Goal: Task Accomplishment & Management: Complete application form

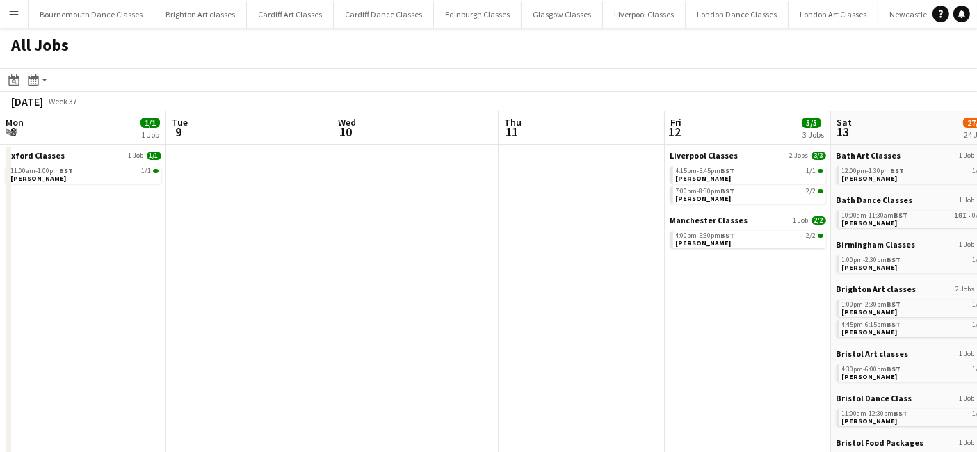
scroll to position [0, 476]
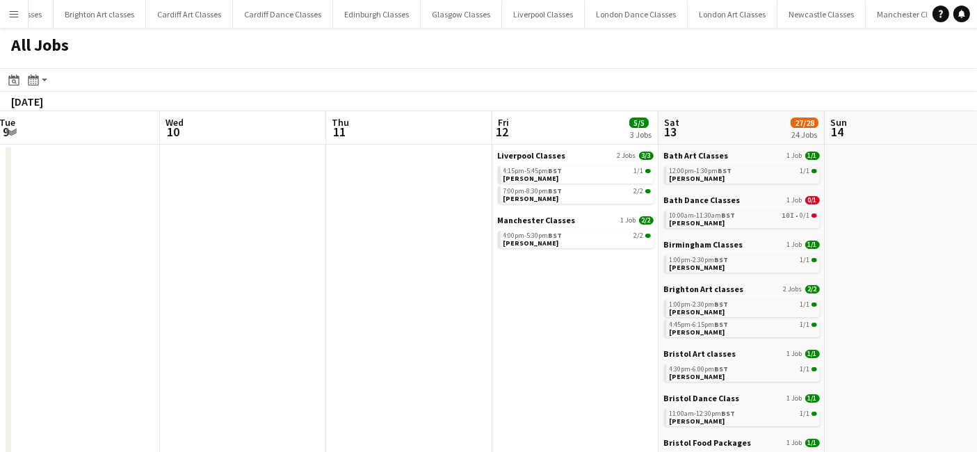
drag, startPoint x: 182, startPoint y: 306, endPoint x: 656, endPoint y: 380, distance: 479.3
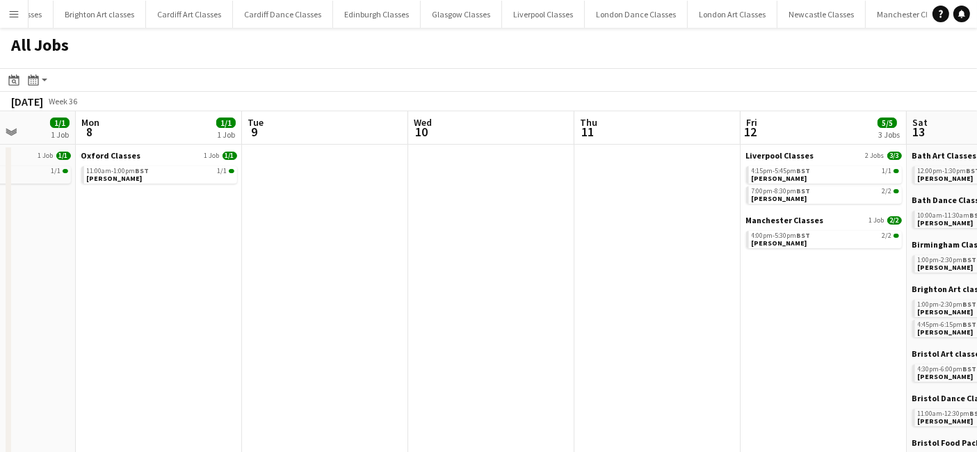
drag, startPoint x: 226, startPoint y: 325, endPoint x: 848, endPoint y: 325, distance: 622.4
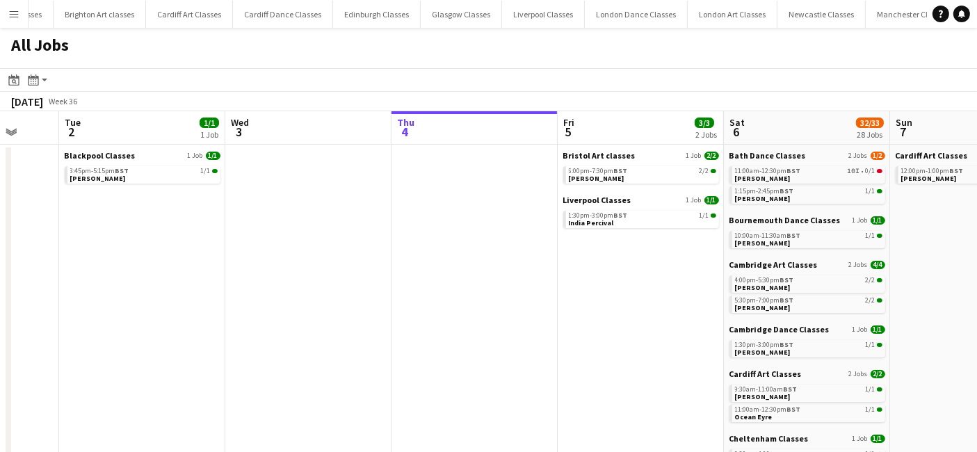
scroll to position [0, 439]
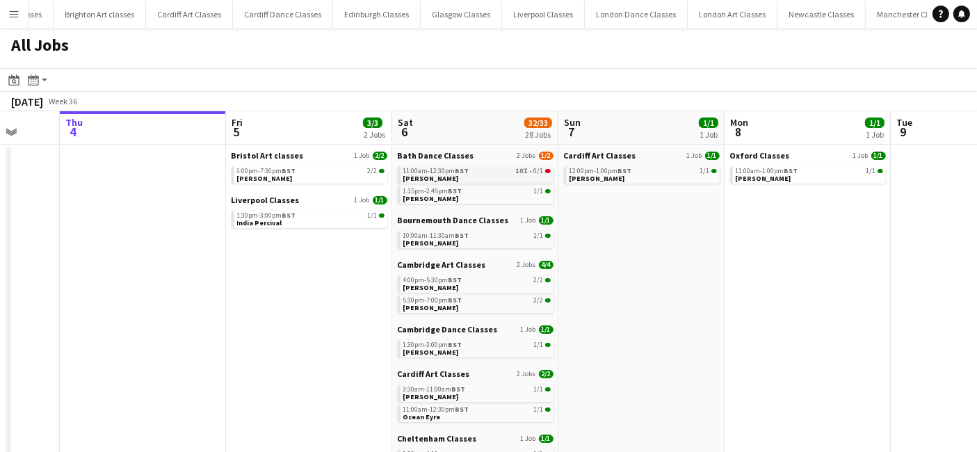
click at [485, 172] on div "11:00am-12:30pm BST 10I • 0/1" at bounding box center [476, 171] width 147 height 7
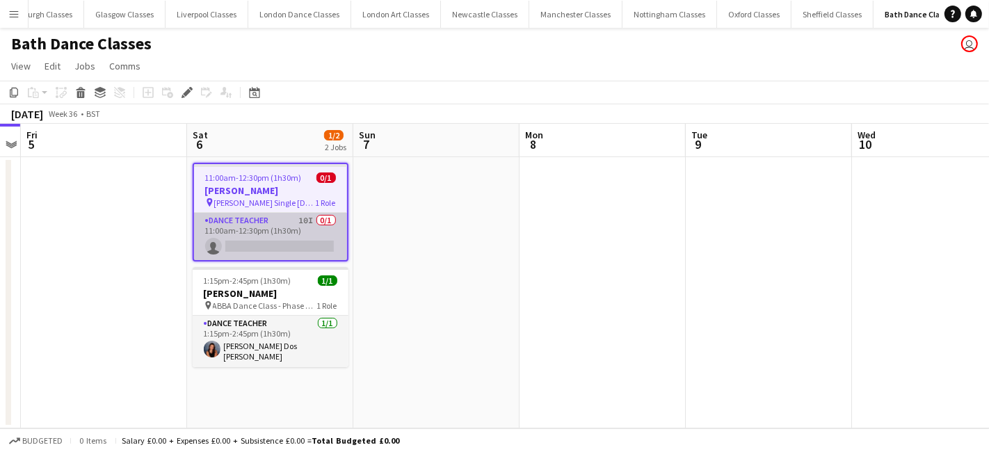
click at [275, 255] on app-card-role "Dance Teacher 10I 0/1 11:00am-12:30pm (1h30m) single-neutral-actions" at bounding box center [270, 236] width 153 height 47
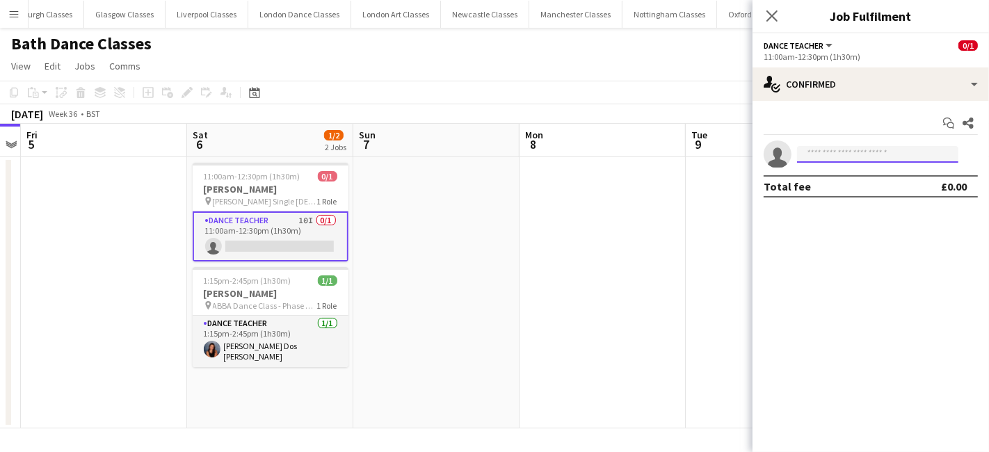
click at [847, 151] on input at bounding box center [877, 154] width 161 height 17
type input "*"
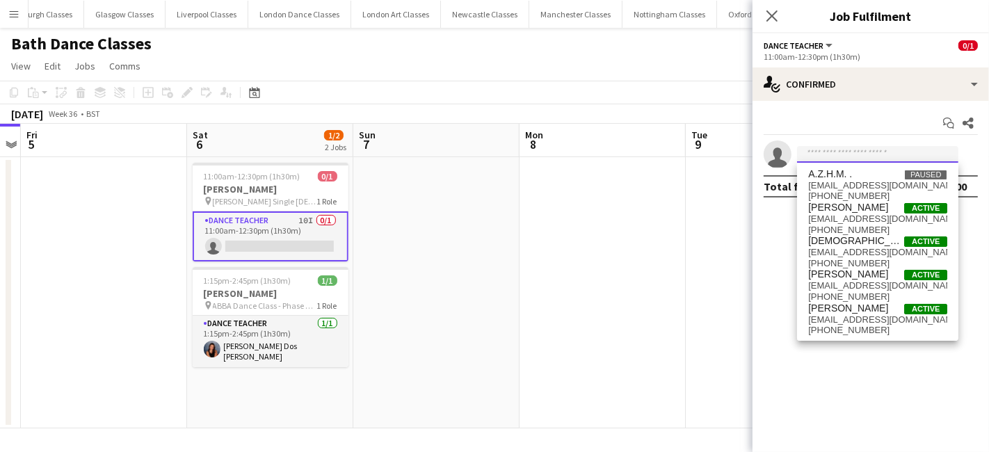
click at [816, 151] on input at bounding box center [877, 154] width 161 height 17
type input "*"
click at [825, 146] on input at bounding box center [877, 154] width 161 height 17
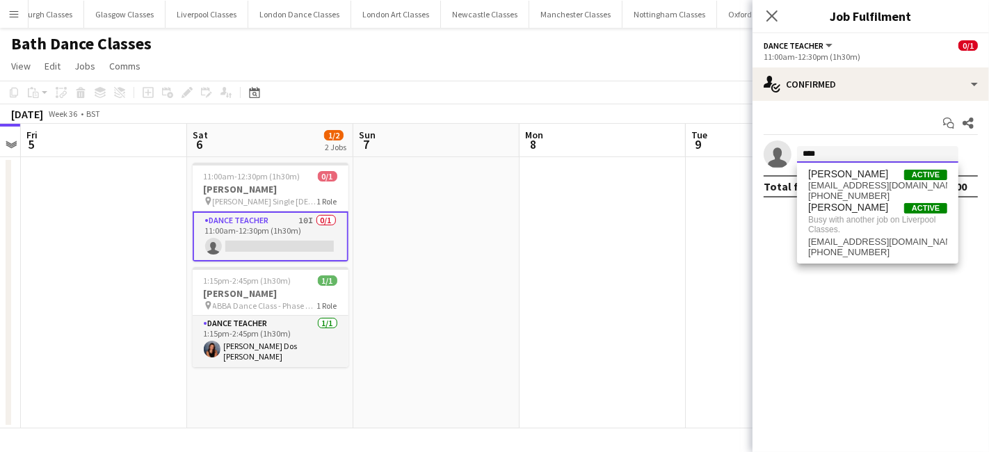
type input "****"
click at [382, 206] on app-date-cell at bounding box center [436, 292] width 166 height 271
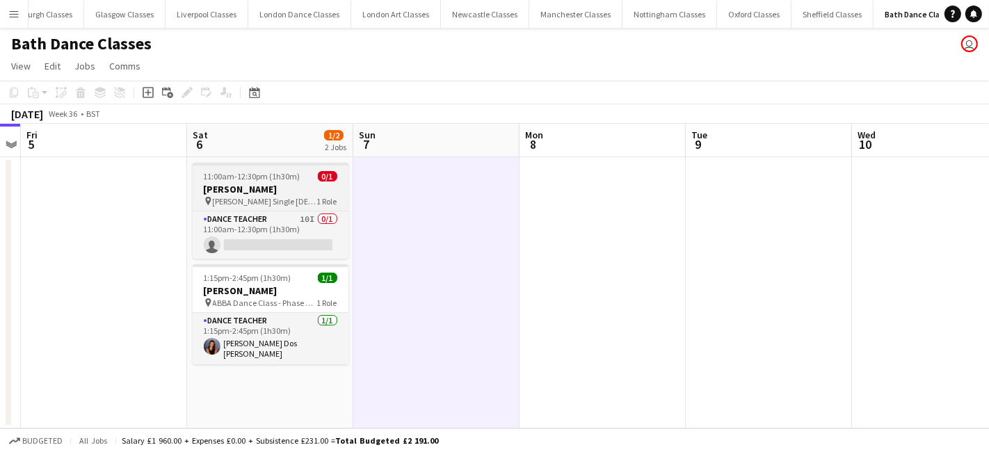
click at [288, 195] on h3 "Rob Tanner" at bounding box center [271, 189] width 156 height 13
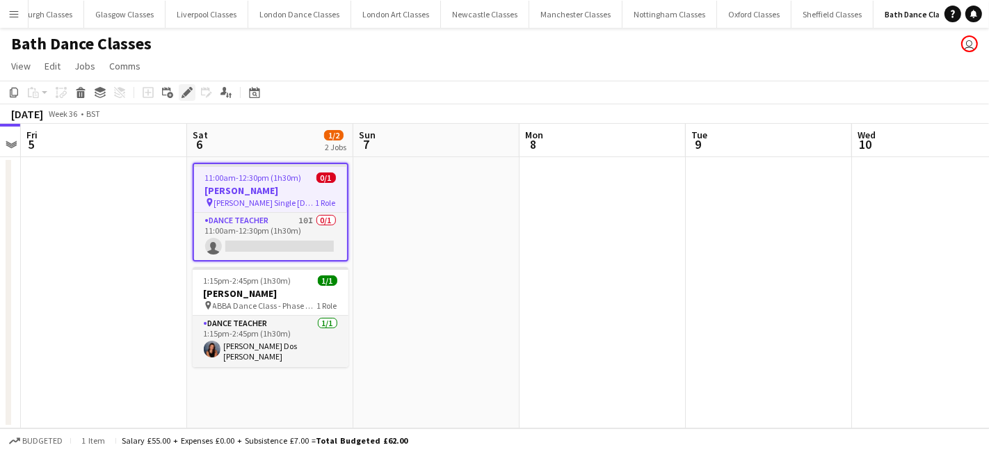
click at [184, 90] on icon "Edit" at bounding box center [186, 92] width 11 height 11
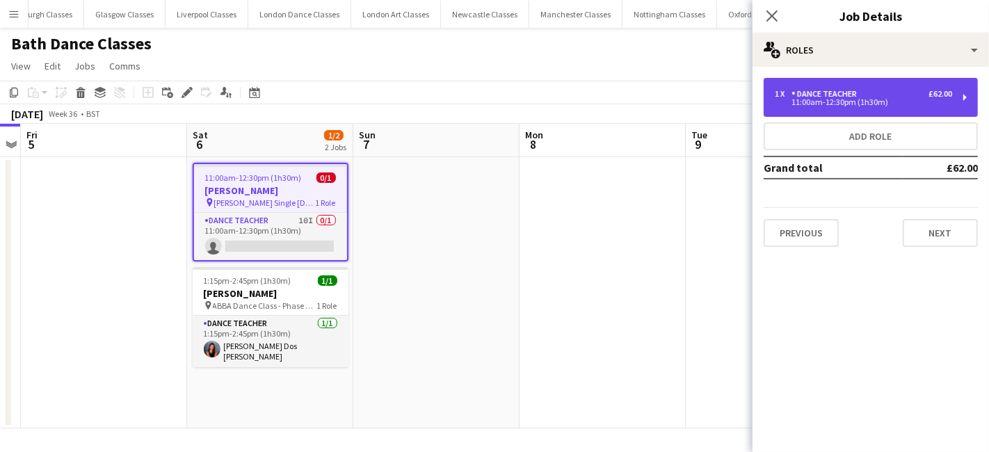
click at [876, 99] on div "11:00am-12:30pm (1h30m)" at bounding box center [863, 102] width 177 height 7
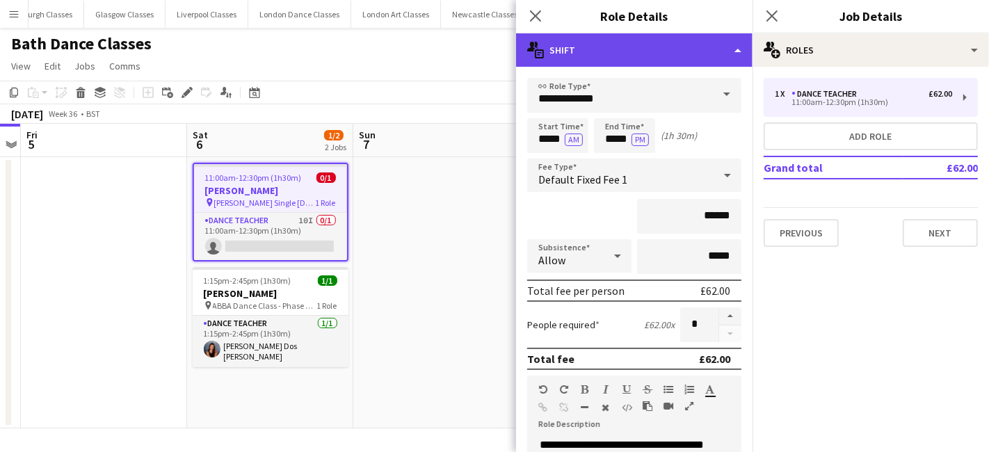
click at [728, 50] on div "multiple-actions-text Shift" at bounding box center [634, 49] width 236 height 33
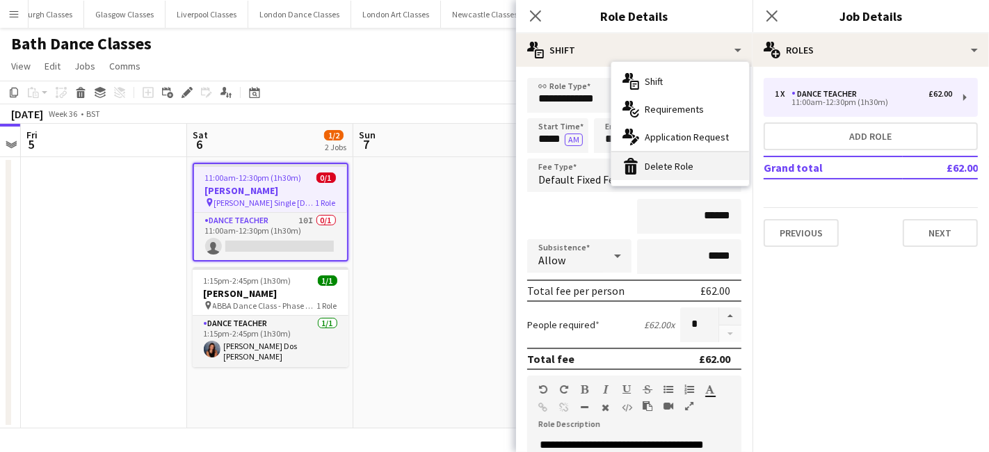
click at [677, 167] on div "bin-2 Delete Role" at bounding box center [680, 166] width 138 height 28
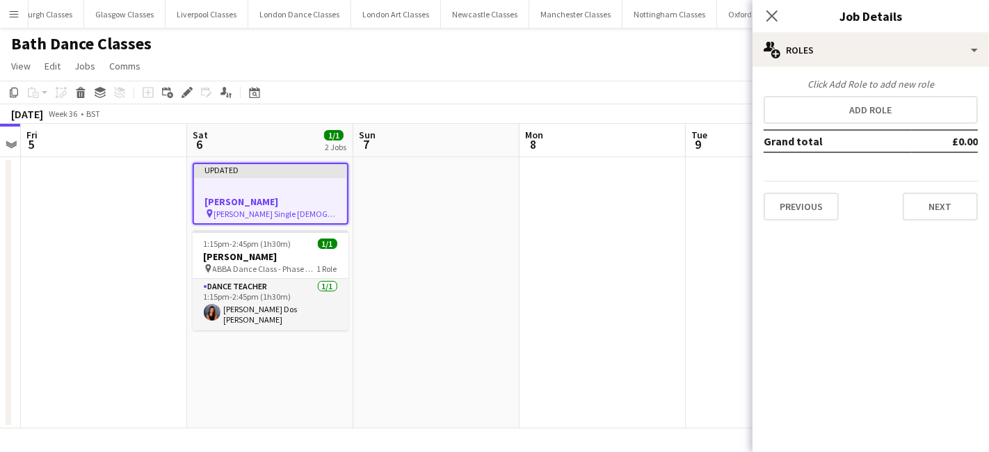
click at [552, 252] on app-date-cell at bounding box center [602, 292] width 166 height 271
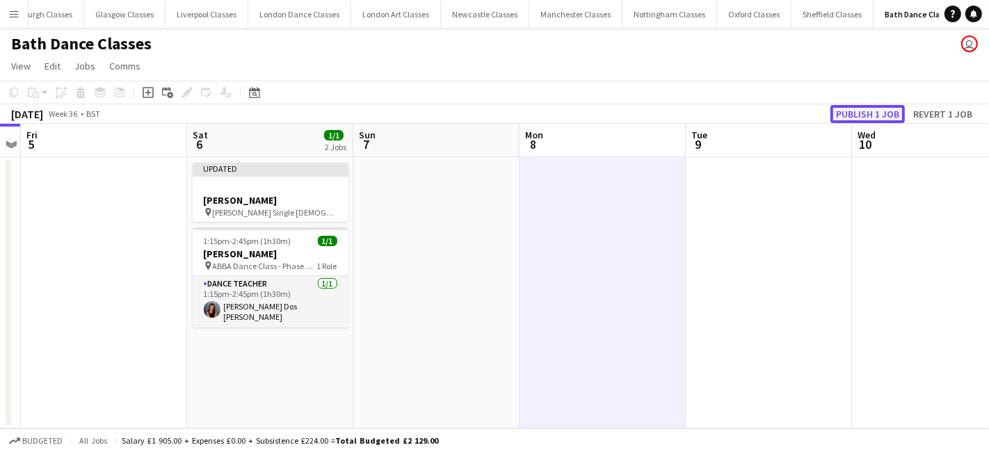
click at [872, 108] on button "Publish 1 job" at bounding box center [867, 114] width 74 height 18
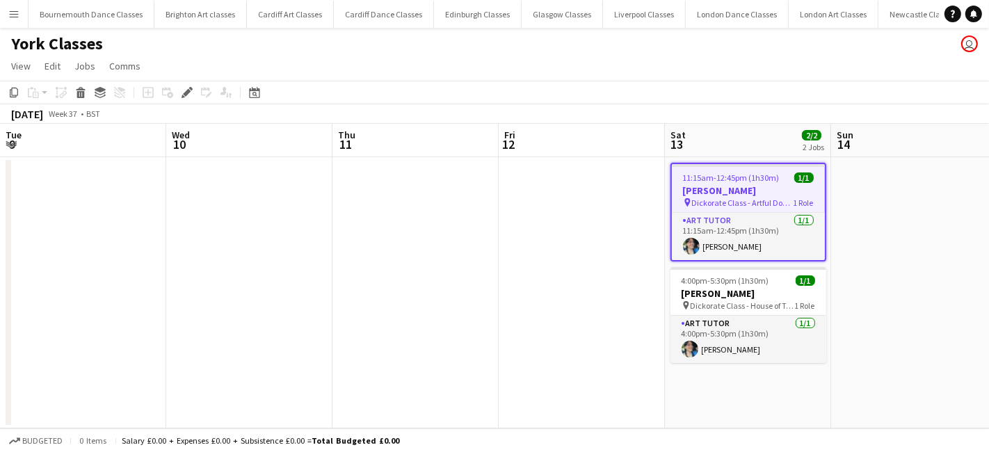
scroll to position [0, 478]
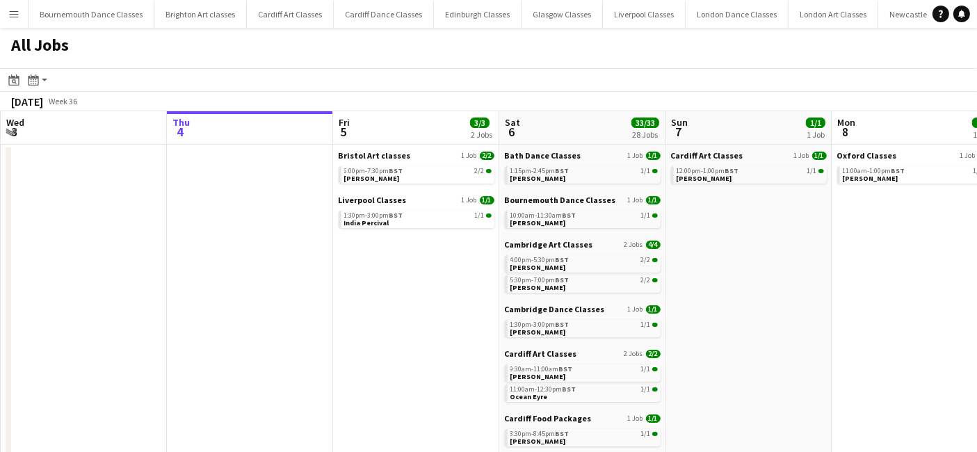
scroll to position [0, 413]
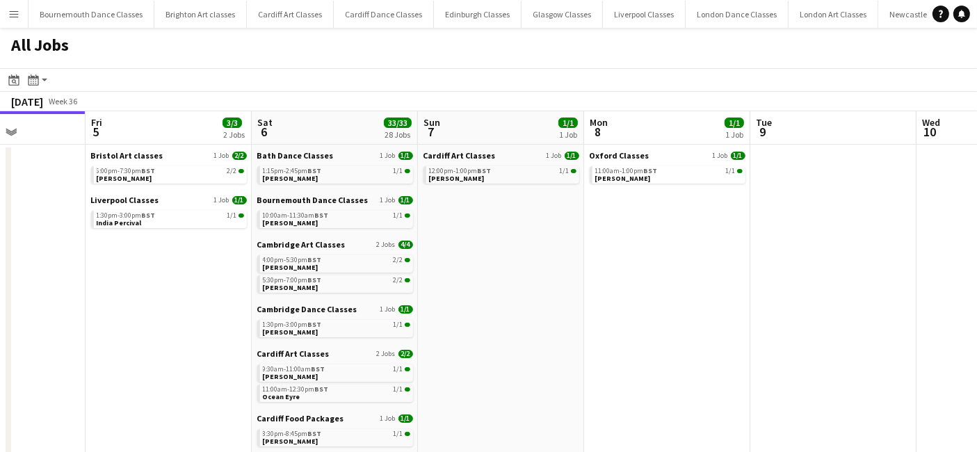
drag, startPoint x: 400, startPoint y: 327, endPoint x: 152, endPoint y: 316, distance: 247.8
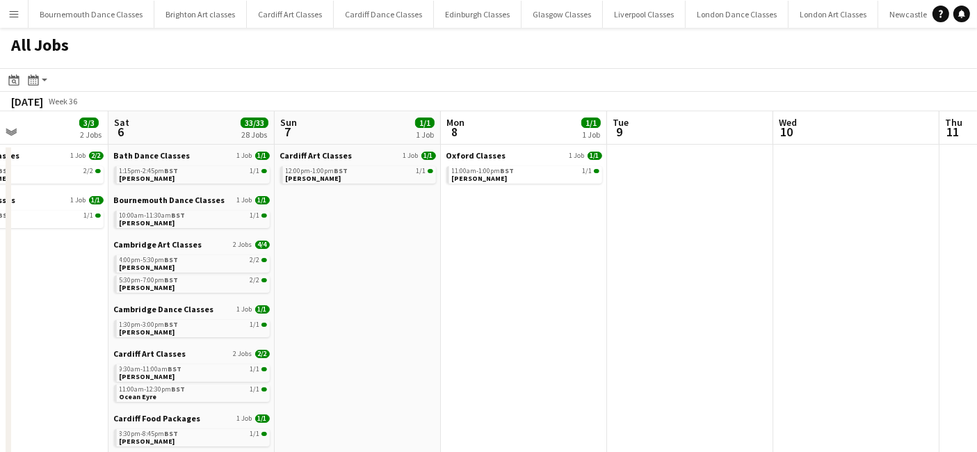
scroll to position [0, 459]
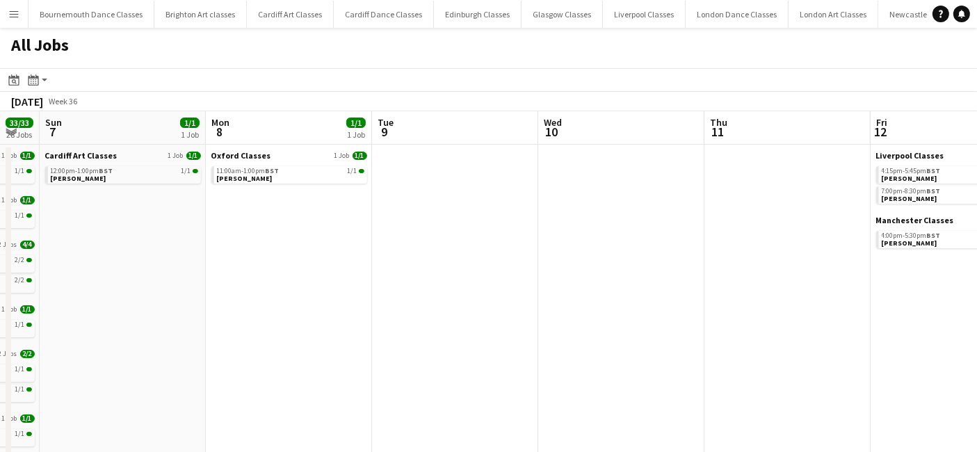
drag, startPoint x: 720, startPoint y: 291, endPoint x: 341, endPoint y: 291, distance: 378.3
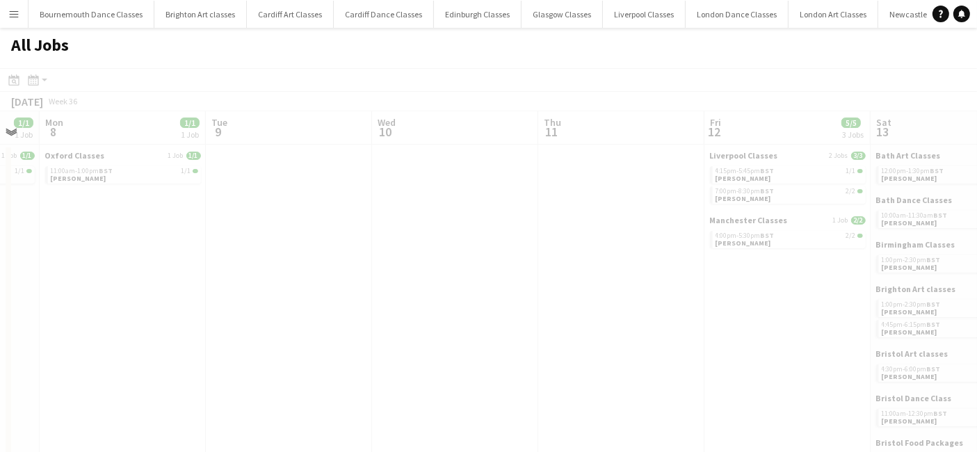
scroll to position [0, 432]
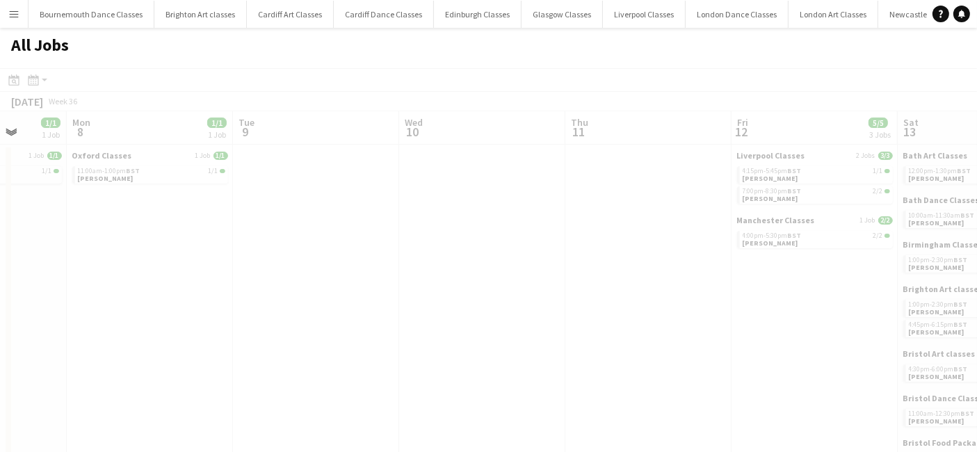
drag, startPoint x: 662, startPoint y: 291, endPoint x: 111, endPoint y: 314, distance: 551.2
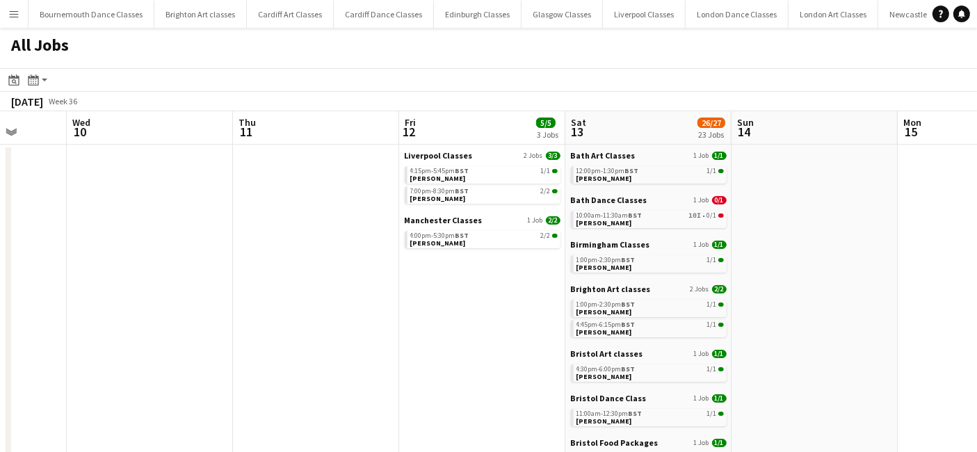
drag, startPoint x: 539, startPoint y: 339, endPoint x: -42, endPoint y: 288, distance: 583.6
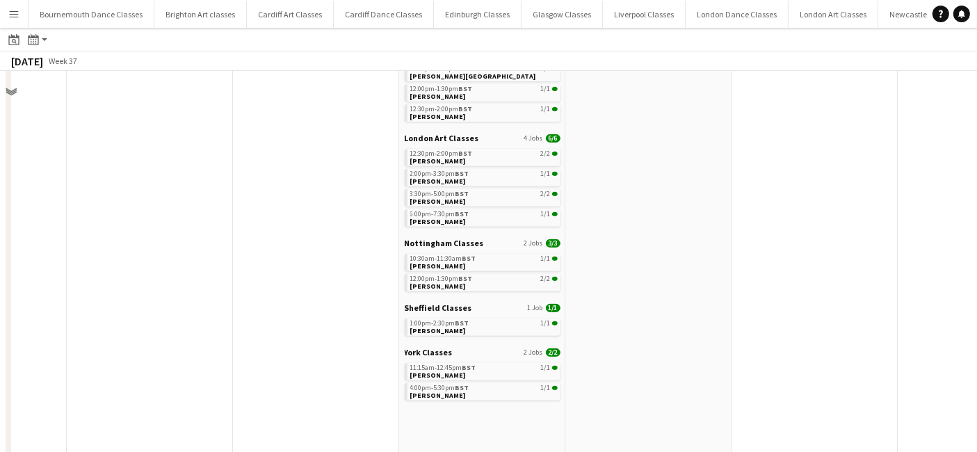
scroll to position [283, 0]
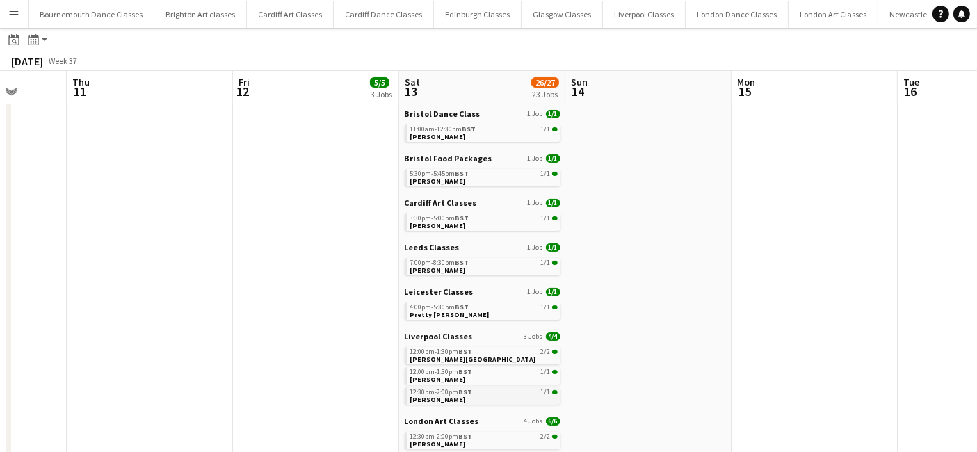
click at [465, 394] on span "BST" at bounding box center [466, 391] width 14 height 9
click at [471, 179] on link "5:30pm-5:45pm BST 1/1 Nigel Casey" at bounding box center [483, 177] width 147 height 16
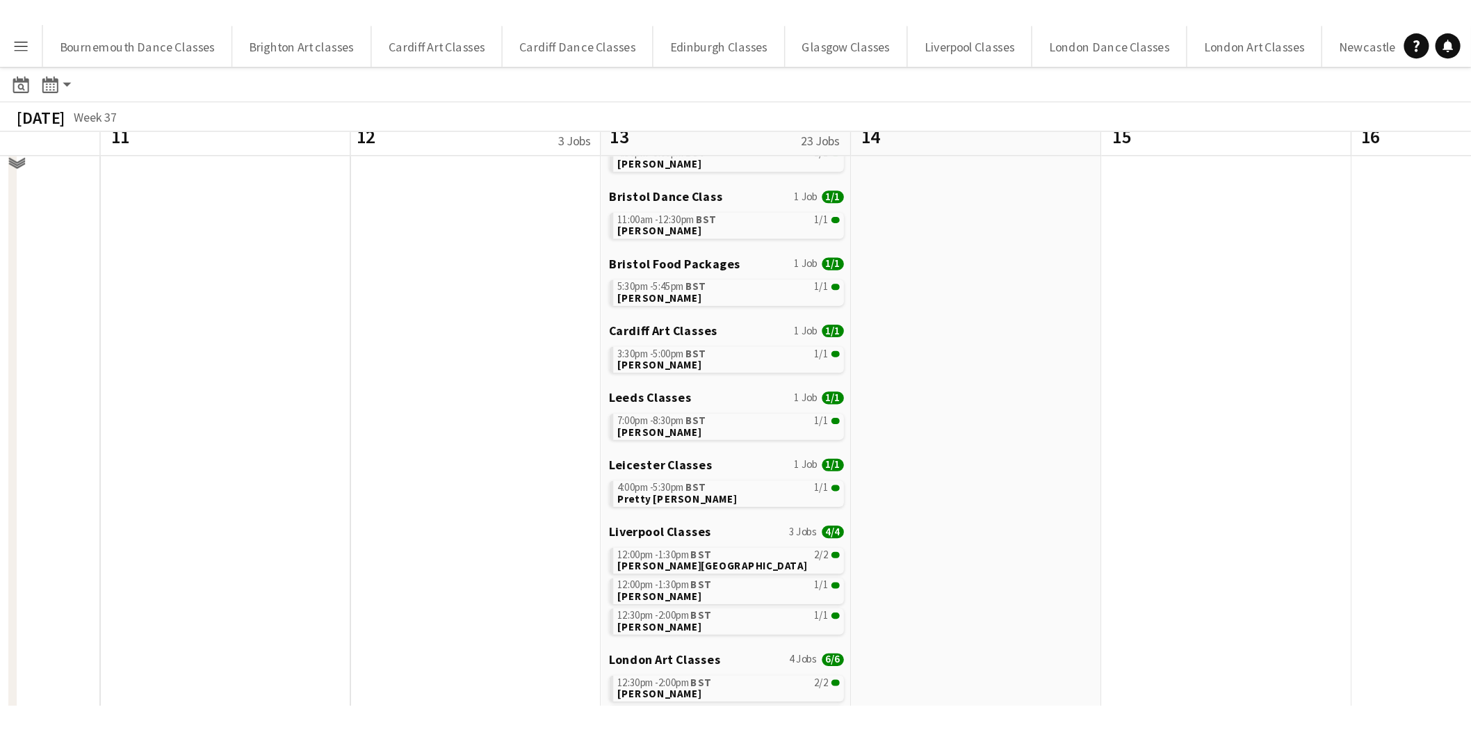
scroll to position [0, 0]
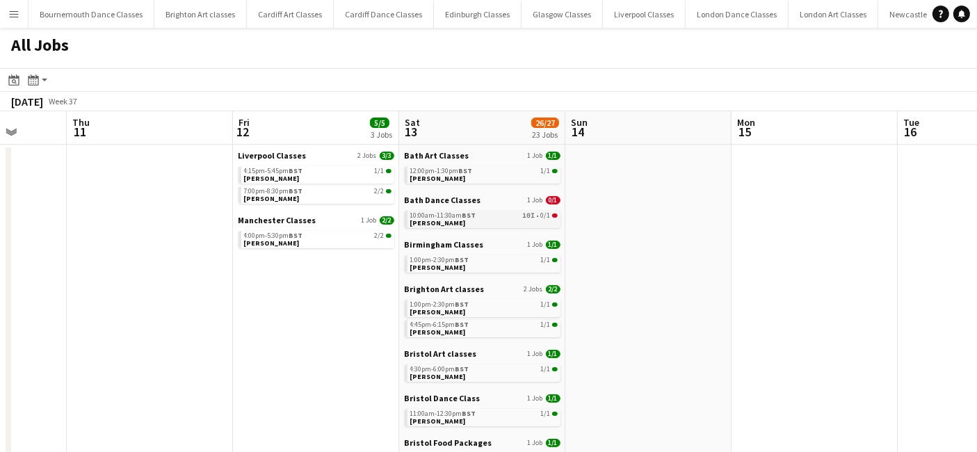
click at [466, 217] on span "BST" at bounding box center [469, 215] width 14 height 9
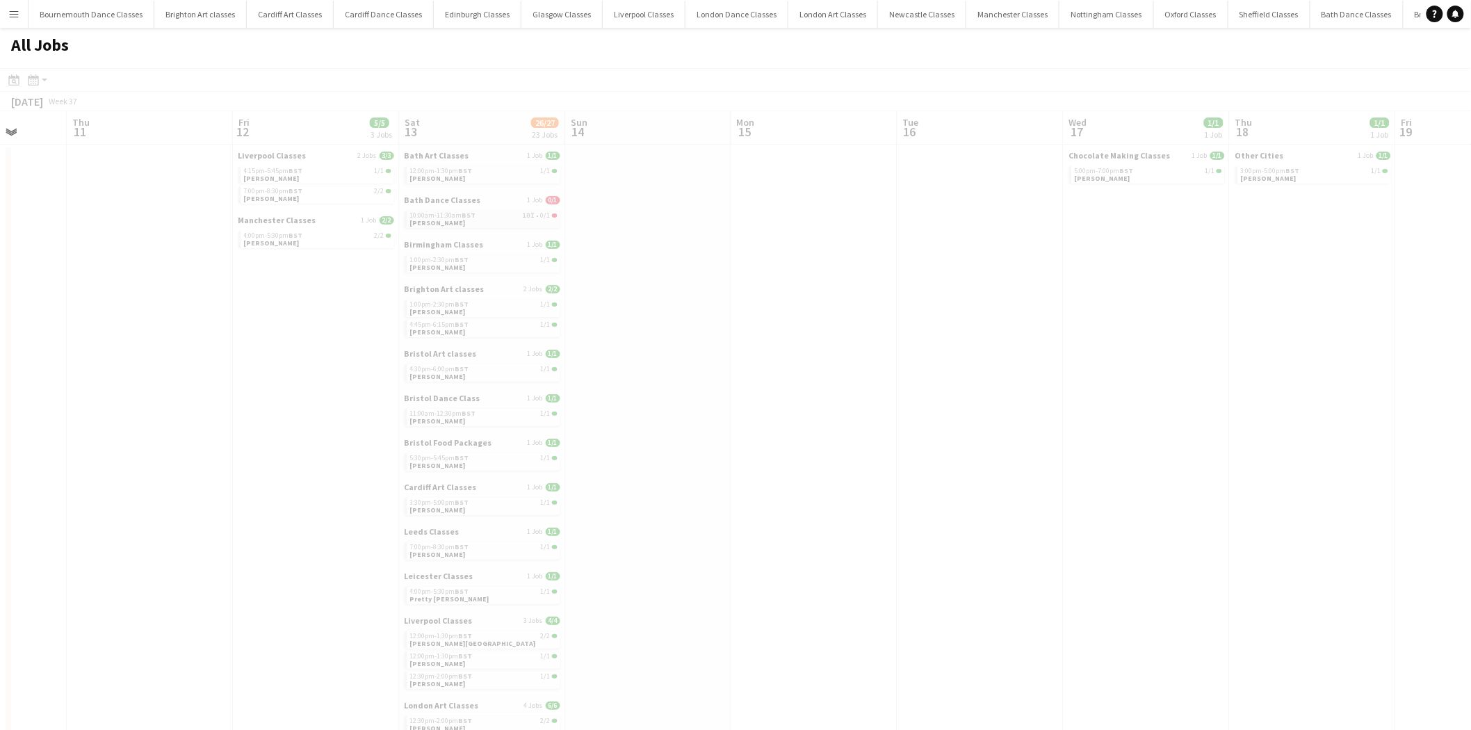
scroll to position [0, 432]
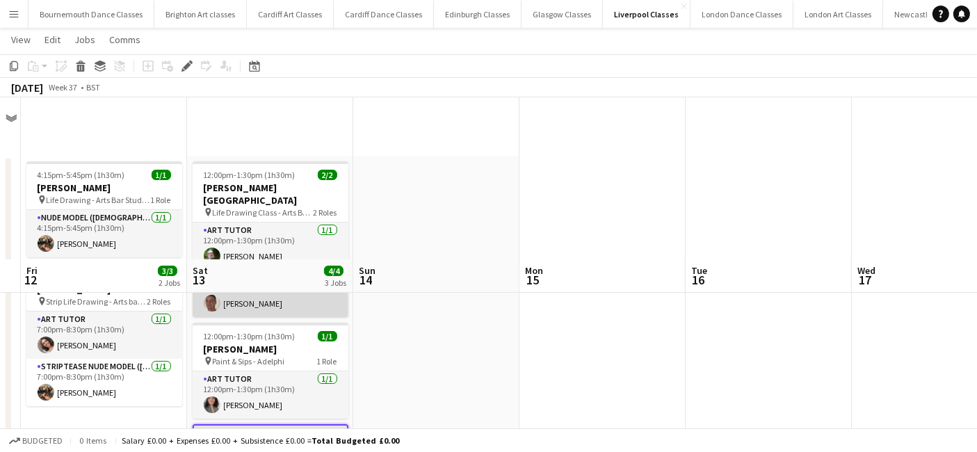
scroll to position [165, 0]
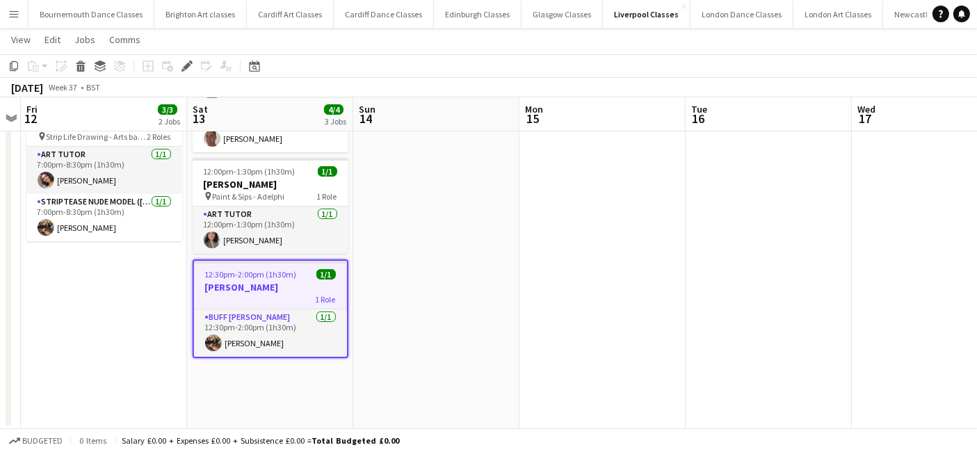
click at [272, 281] on h3 "Vanessa" at bounding box center [270, 287] width 153 height 13
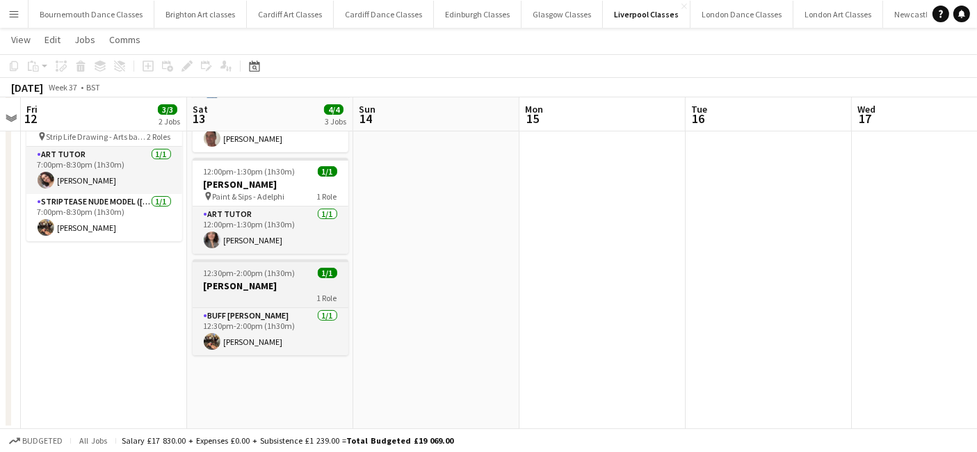
click at [217, 280] on h3 "Vanessa" at bounding box center [271, 286] width 156 height 13
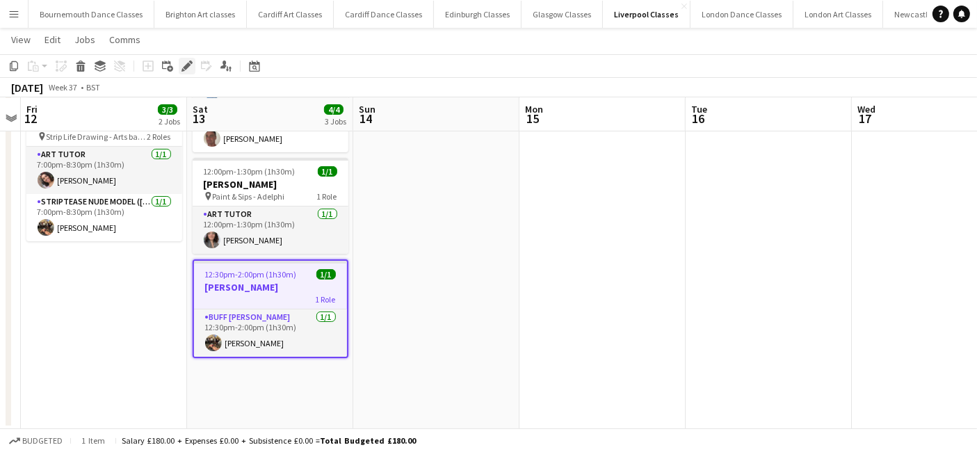
click at [188, 59] on div "Edit" at bounding box center [187, 66] width 17 height 17
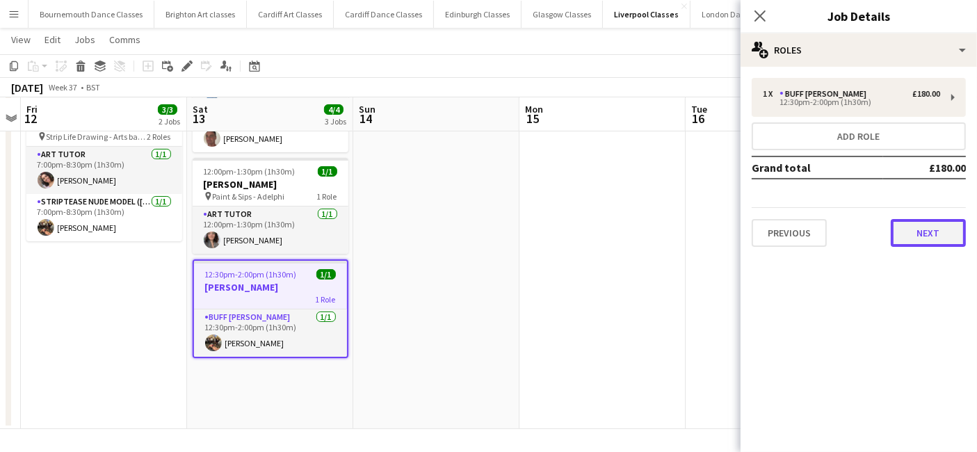
click at [927, 219] on button "Next" at bounding box center [928, 233] width 75 height 28
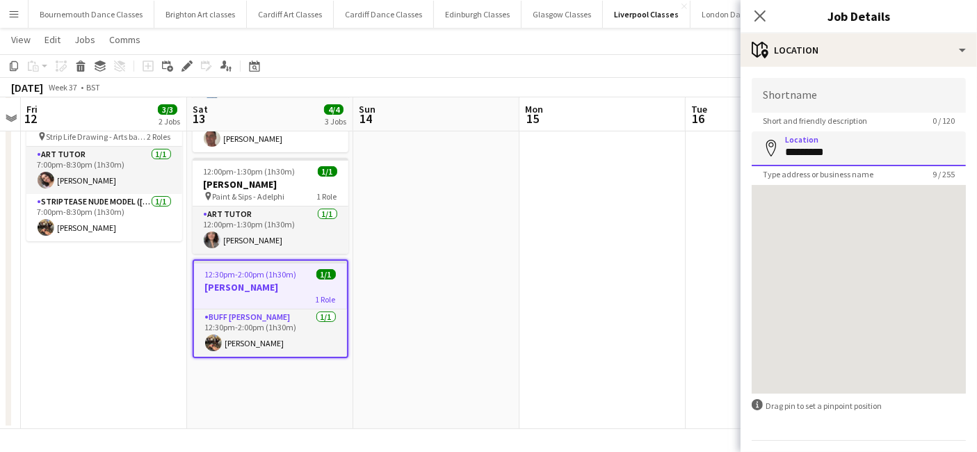
drag, startPoint x: 862, startPoint y: 157, endPoint x: 778, endPoint y: 150, distance: 83.8
click at [778, 150] on div "Location map-marker ********" at bounding box center [859, 148] width 214 height 35
paste input "**********"
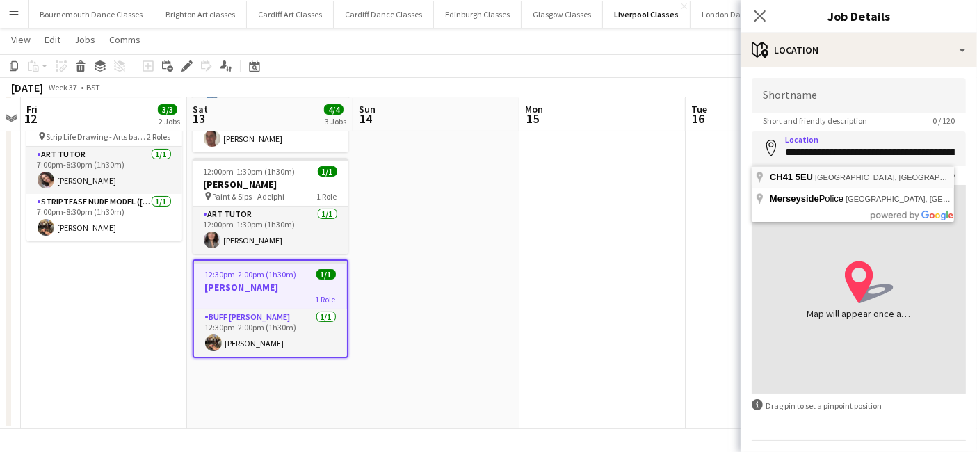
type input "**********"
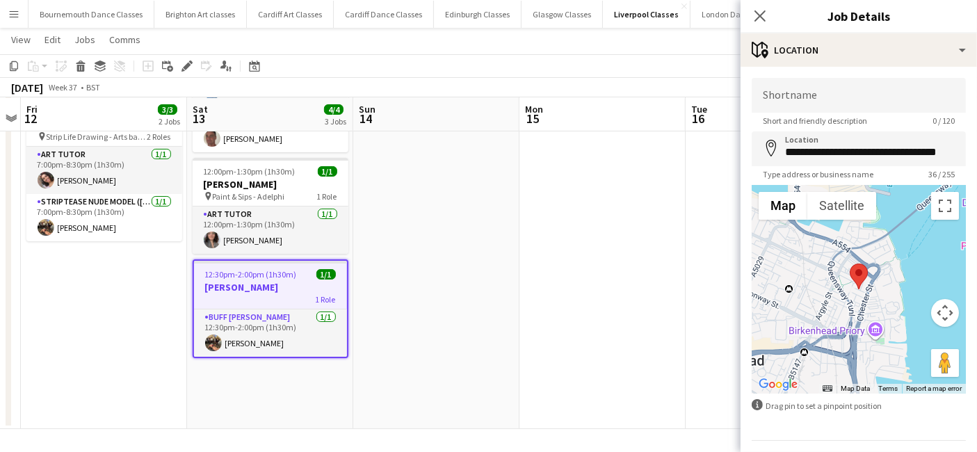
scroll to position [37, 0]
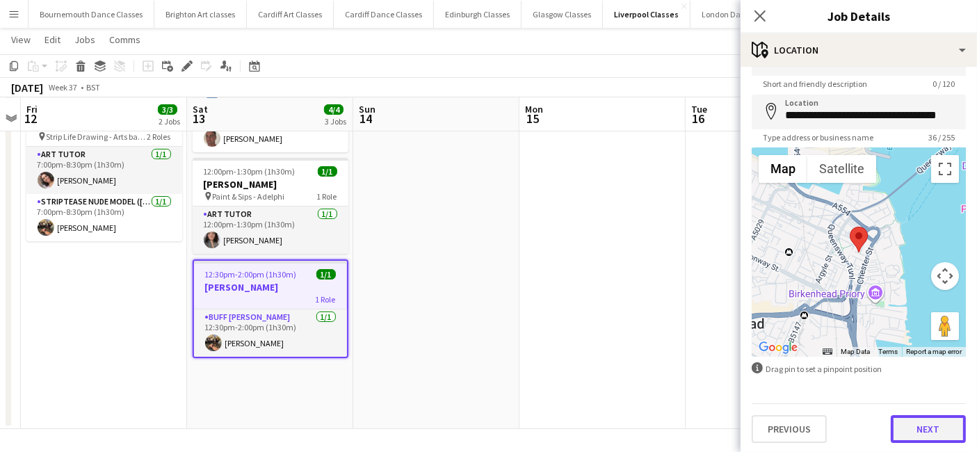
click at [937, 422] on button "Next" at bounding box center [928, 429] width 75 height 28
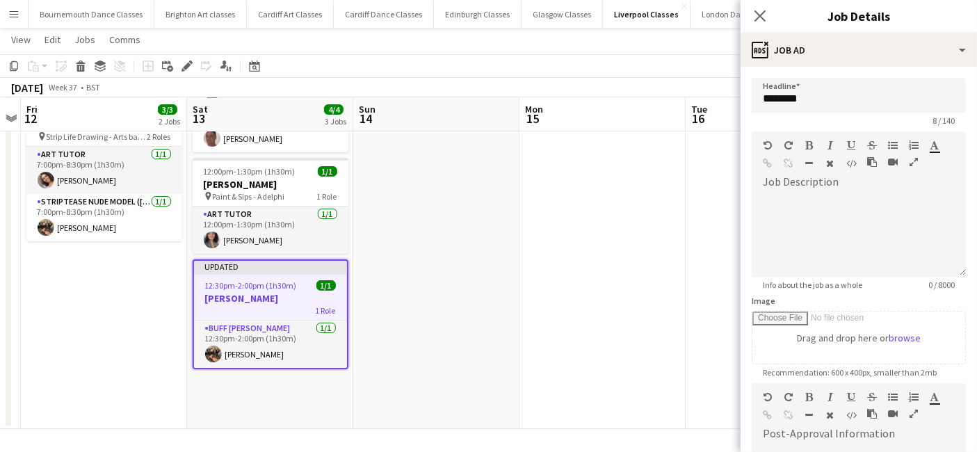
click at [670, 295] on app-date-cell at bounding box center [602, 210] width 166 height 438
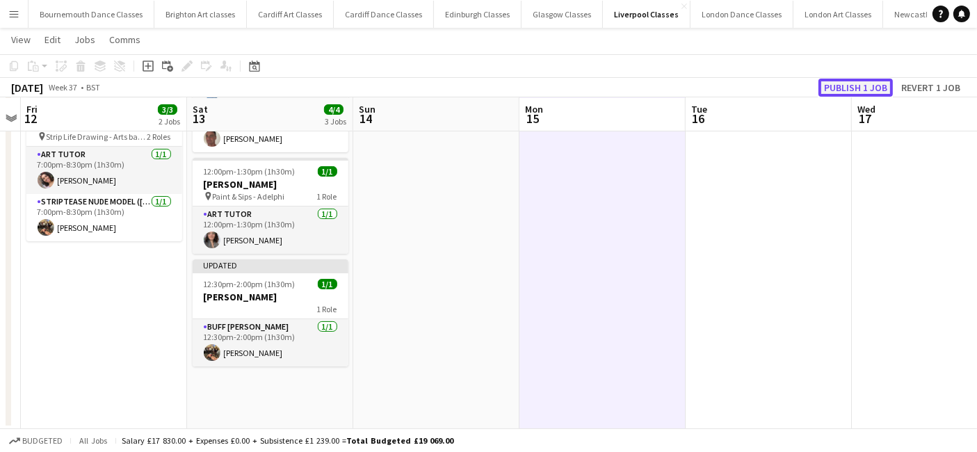
click at [846, 83] on button "Publish 1 job" at bounding box center [855, 88] width 74 height 18
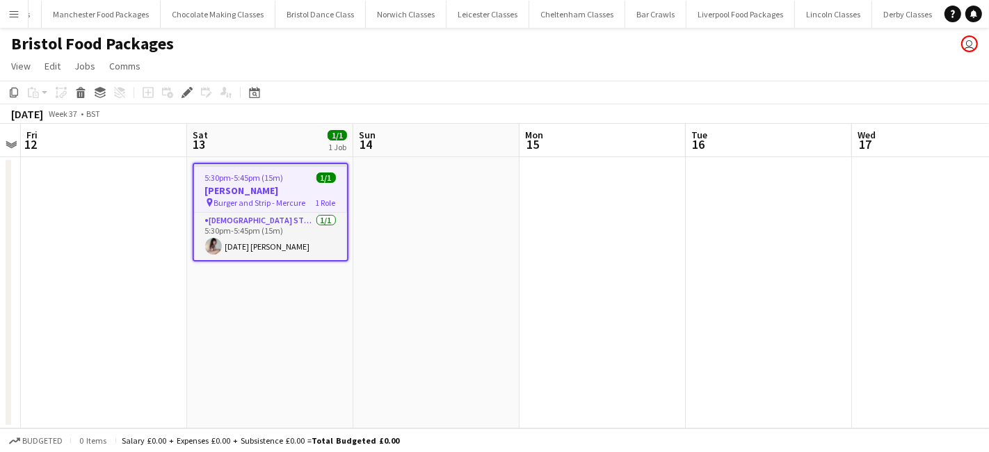
scroll to position [0, 2581]
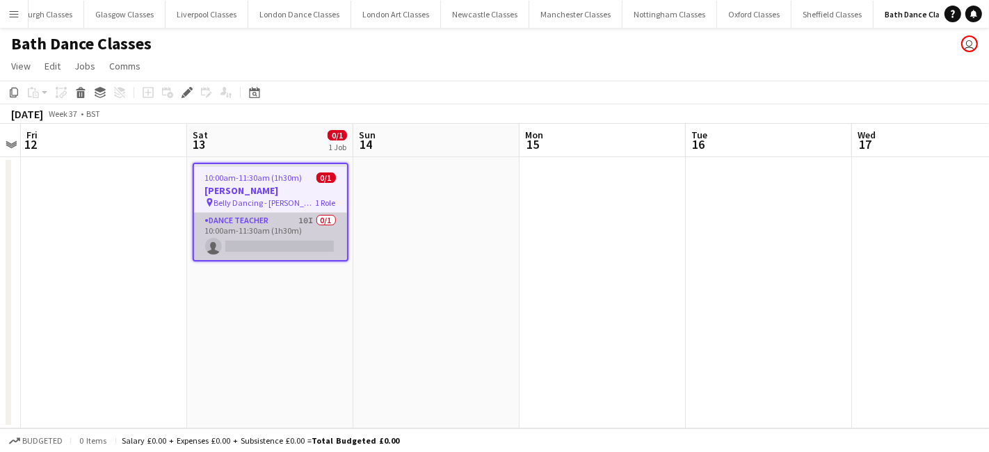
click at [321, 231] on app-card-role "Dance Teacher 10I 0/1 10:00am-11:30am (1h30m) single-neutral-actions" at bounding box center [270, 236] width 153 height 47
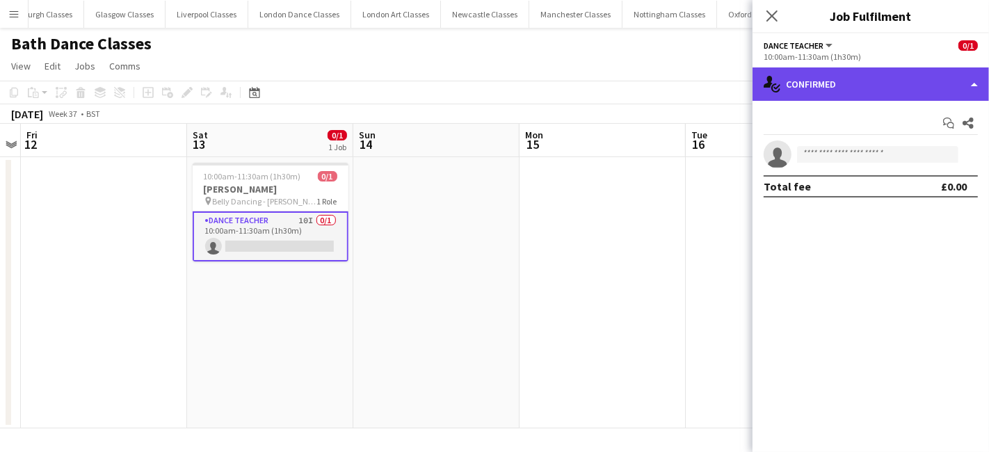
click at [866, 93] on div "single-neutral-actions-check-2 Confirmed" at bounding box center [870, 83] width 236 height 33
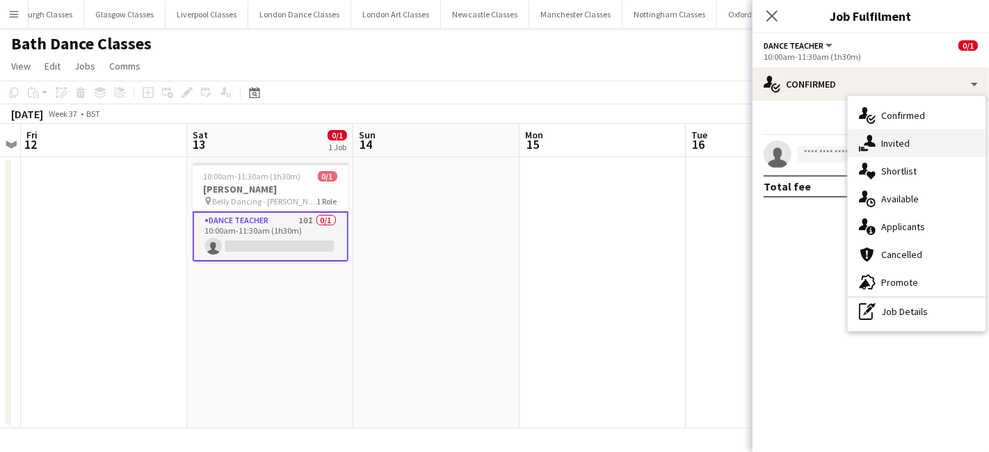
click at [887, 135] on div "single-neutral-actions-share-1 Invited" at bounding box center [917, 143] width 138 height 28
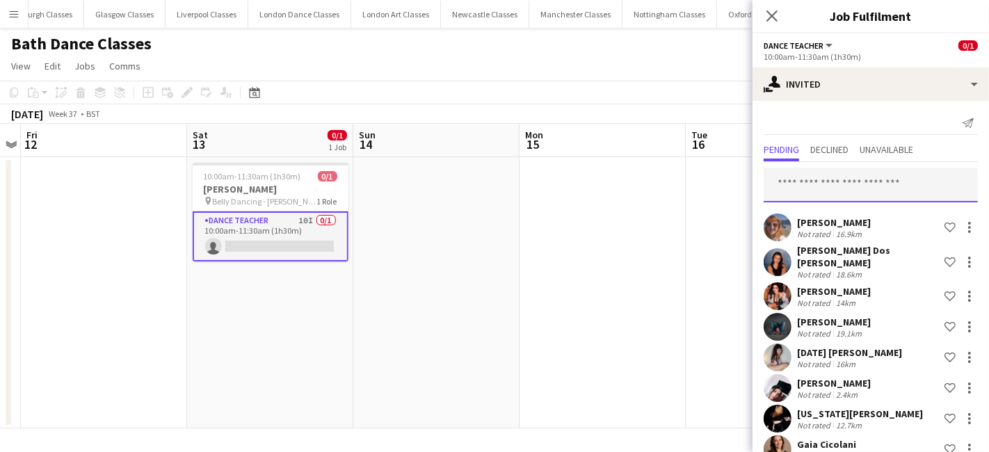
click at [857, 175] on input "text" at bounding box center [871, 185] width 214 height 35
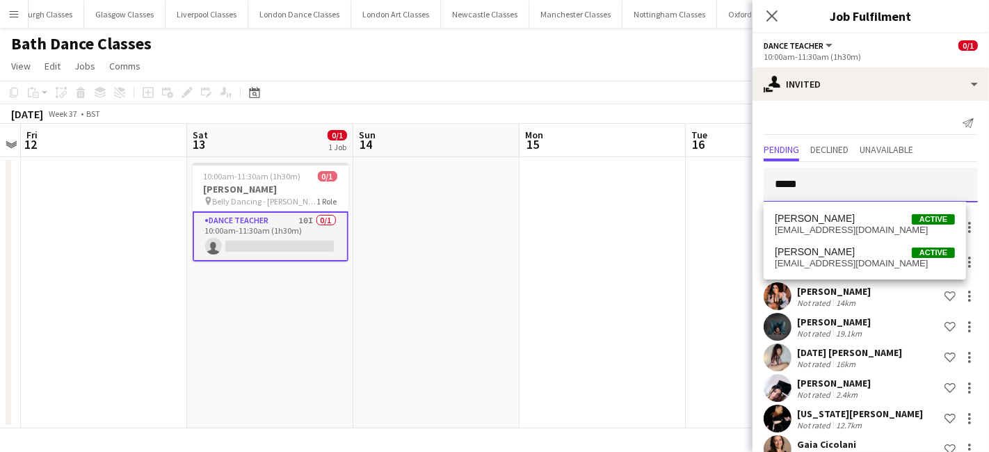
type input "*****"
click at [858, 260] on span "carolelizabeth1992@hotmail.com" at bounding box center [865, 263] width 180 height 11
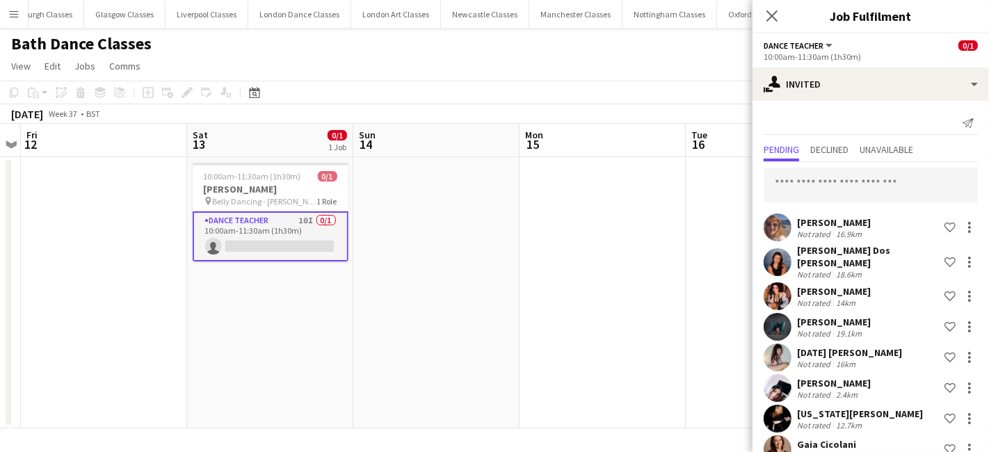
scroll to position [336, 0]
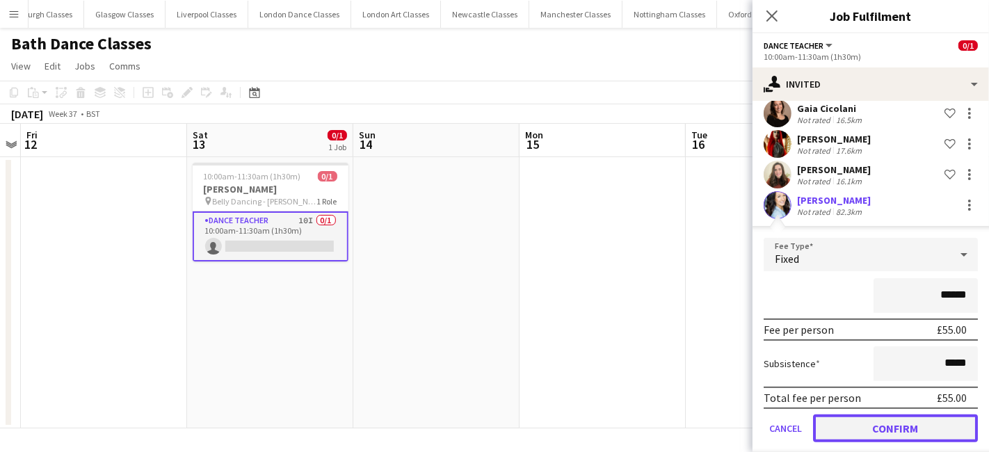
click at [887, 426] on button "Confirm" at bounding box center [895, 428] width 165 height 28
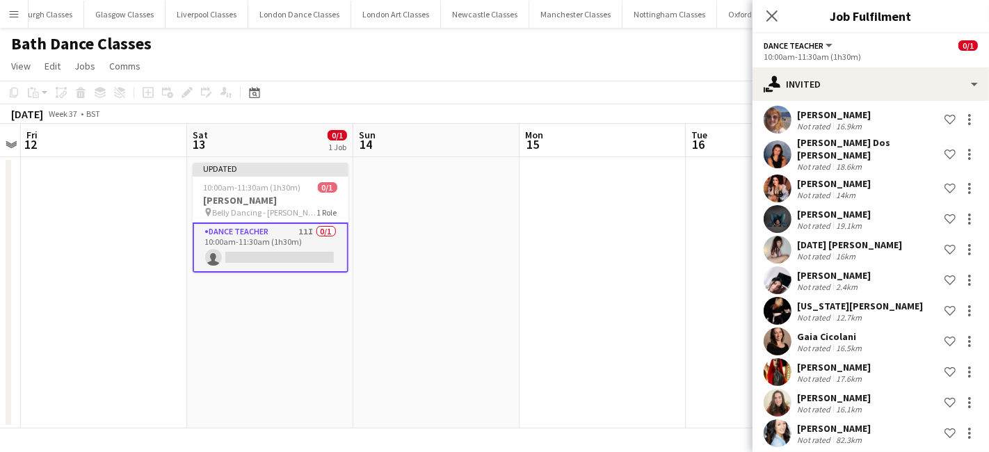
click at [689, 369] on app-date-cell at bounding box center [769, 292] width 166 height 271
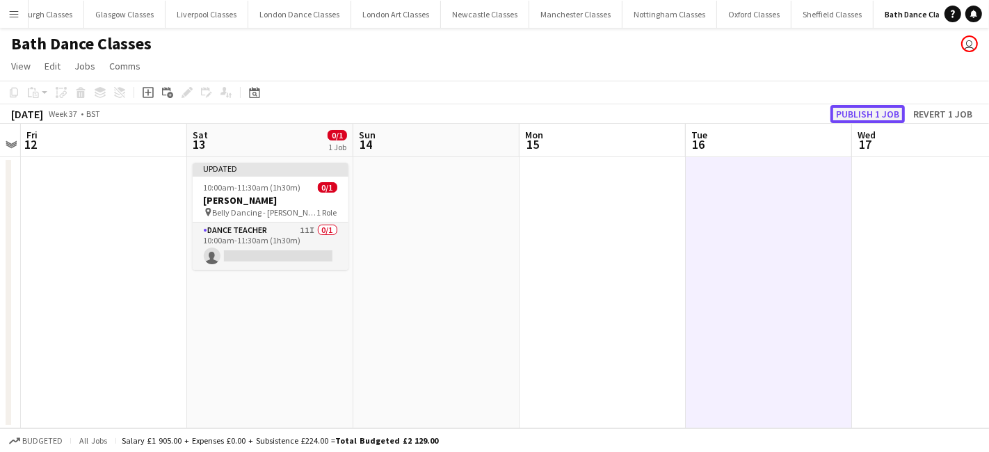
click at [878, 112] on button "Publish 1 job" at bounding box center [867, 114] width 74 height 18
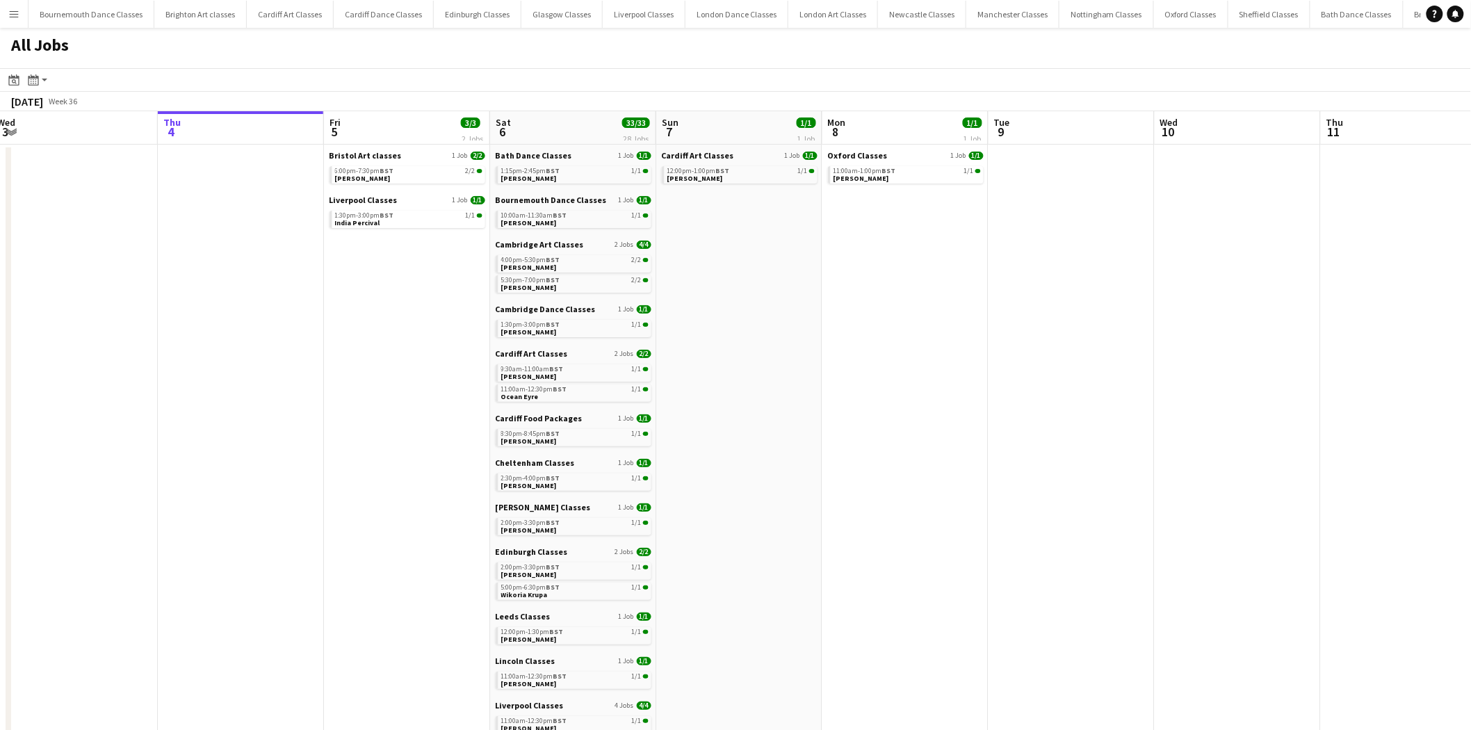
scroll to position [0, 351]
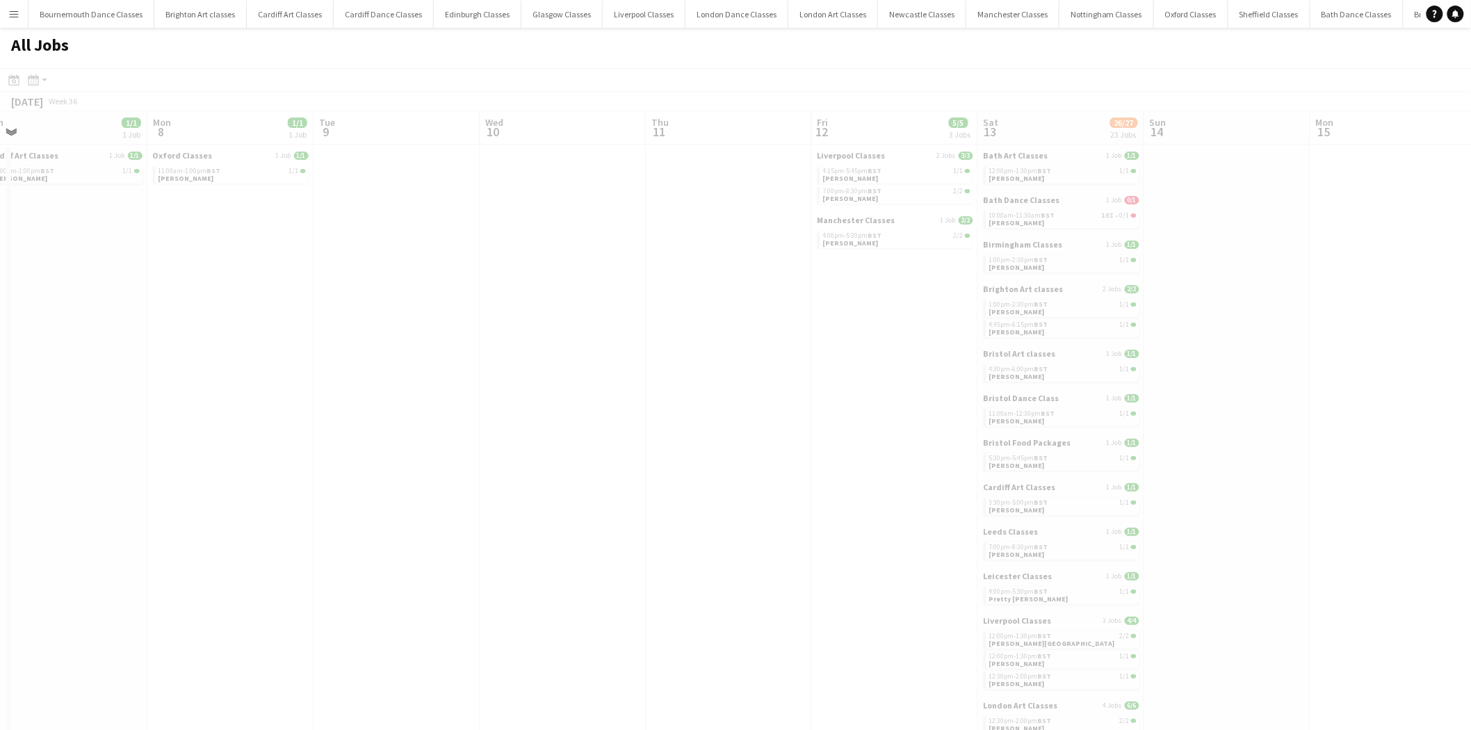
drag, startPoint x: 1018, startPoint y: 314, endPoint x: 119, endPoint y: 316, distance: 899.2
click at [117, 316] on app-all-jobs "All Jobs Date picker [DATE] [DATE] [DATE] M [DATE] T [DATE] W [DATE] T [DATE] F…" at bounding box center [735, 615] width 1471 height 1175
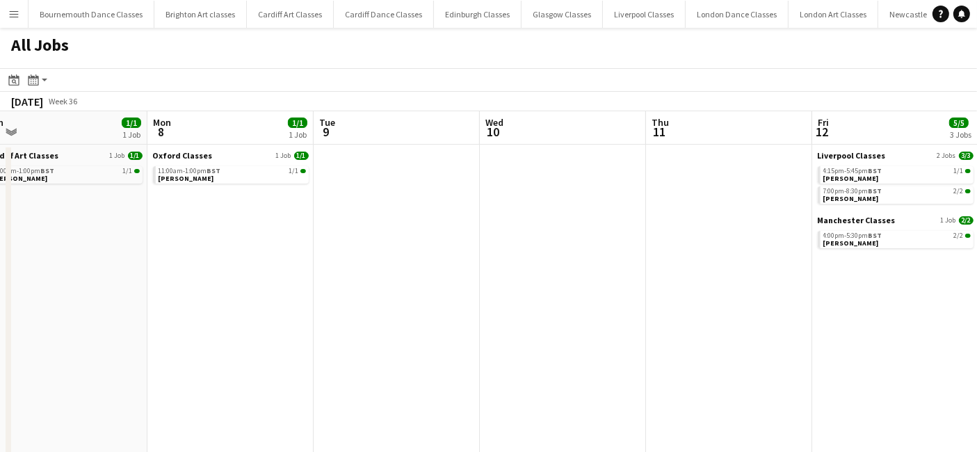
click at [15, 8] on app-icon "Menu" at bounding box center [13, 13] width 11 height 11
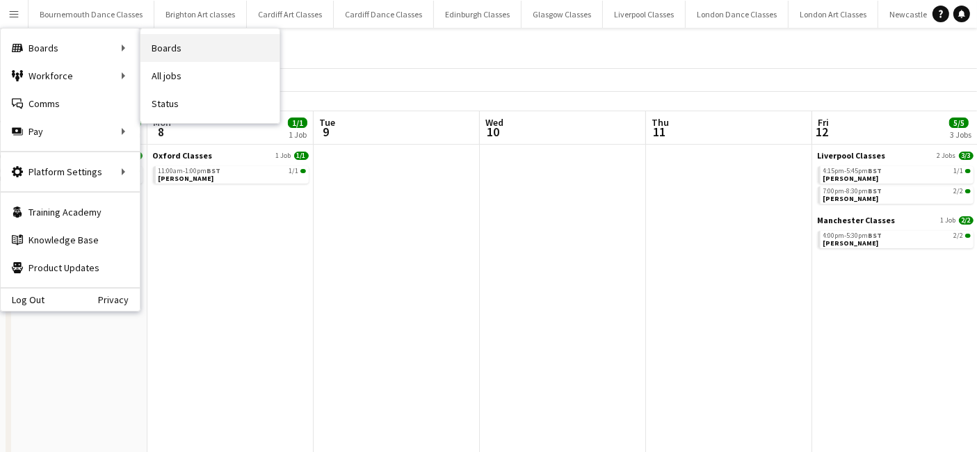
click at [202, 49] on link "Boards" at bounding box center [209, 48] width 139 height 28
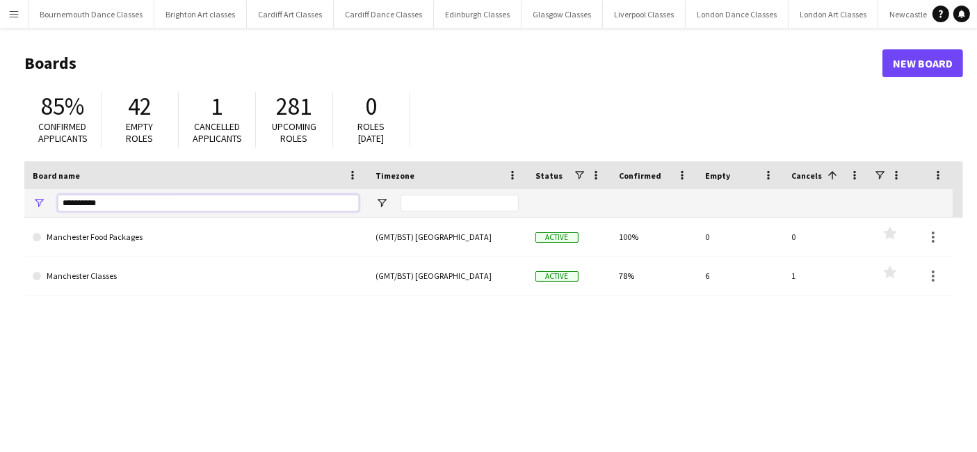
click at [162, 201] on input "**********" at bounding box center [208, 203] width 301 height 17
type input "*"
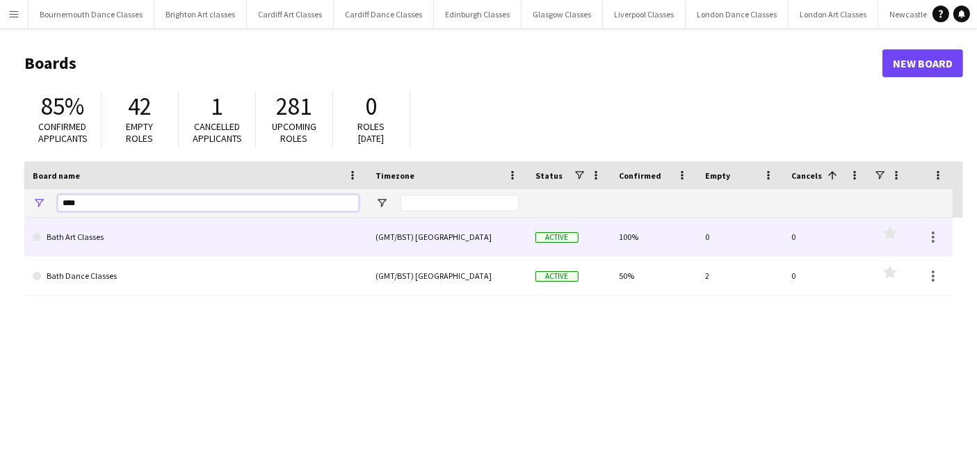
type input "****"
click at [135, 231] on link "Bath Art Classes" at bounding box center [196, 237] width 326 height 39
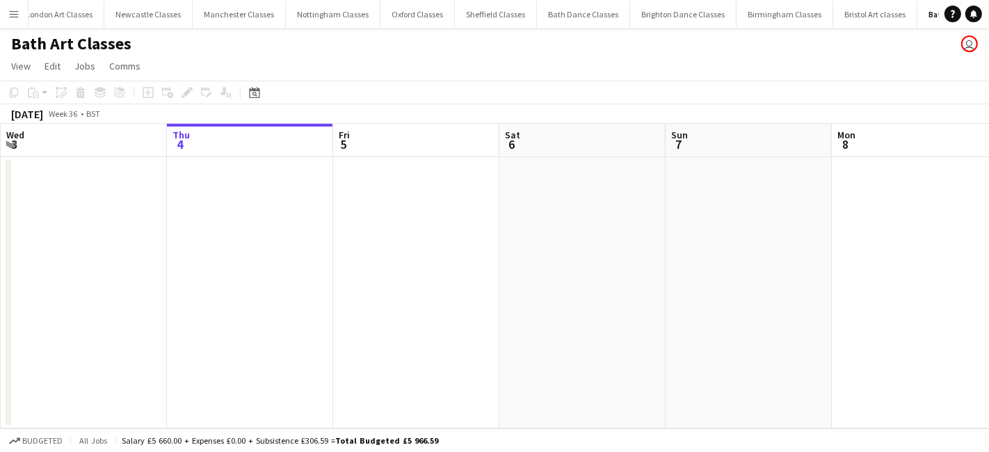
scroll to position [0, 796]
click at [243, 97] on div "Date picker [DATE] [DATE] [DATE] M [DATE] T [DATE] W [DATE] T [DATE] F [DATE] S…" at bounding box center [249, 92] width 31 height 17
click at [250, 95] on icon "Date picker" at bounding box center [254, 92] width 11 height 11
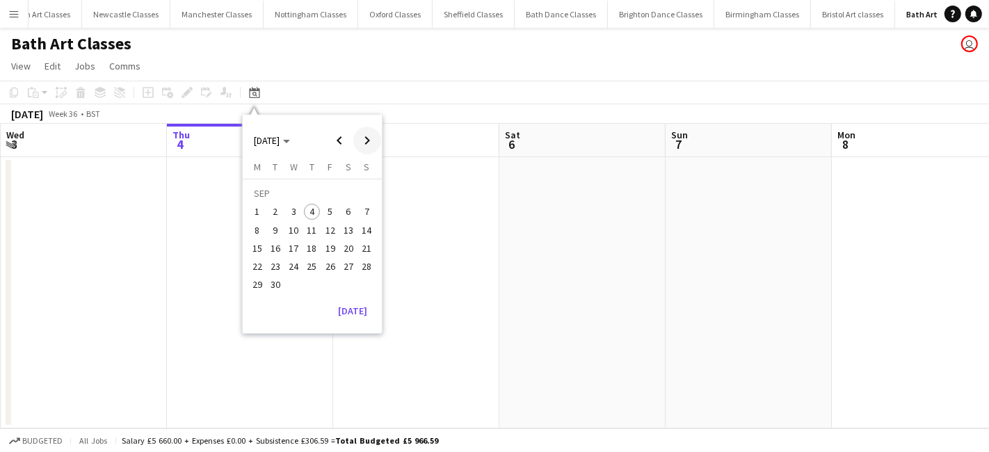
click at [366, 140] on span "Next month" at bounding box center [367, 141] width 28 height 28
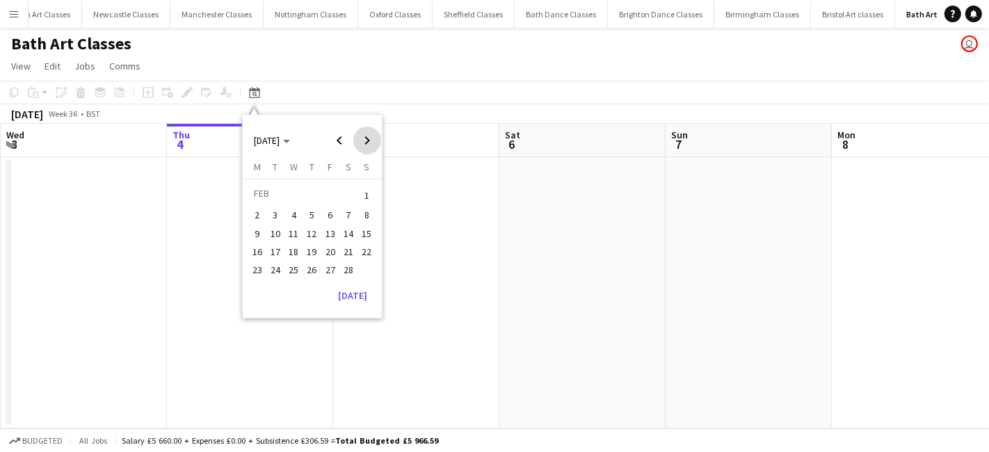
click at [366, 140] on span "Next month" at bounding box center [367, 141] width 28 height 28
click at [353, 230] on span "11" at bounding box center [348, 230] width 17 height 17
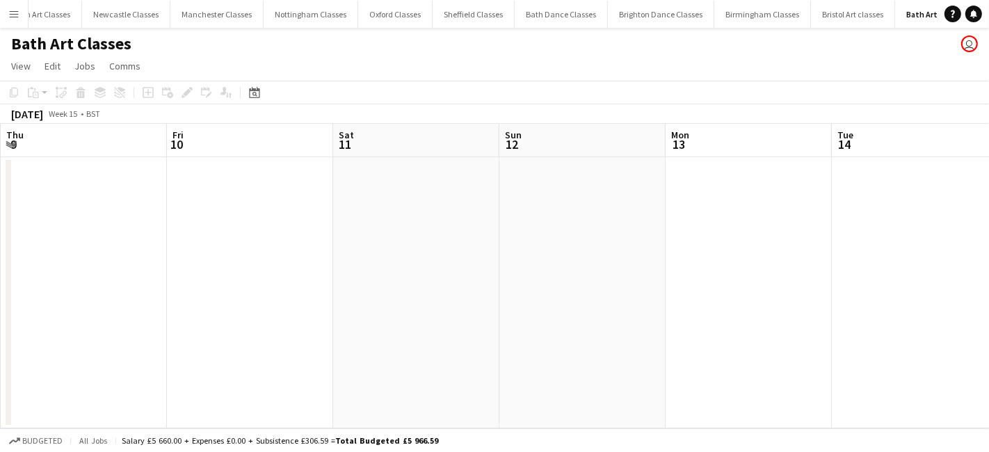
scroll to position [0, 478]
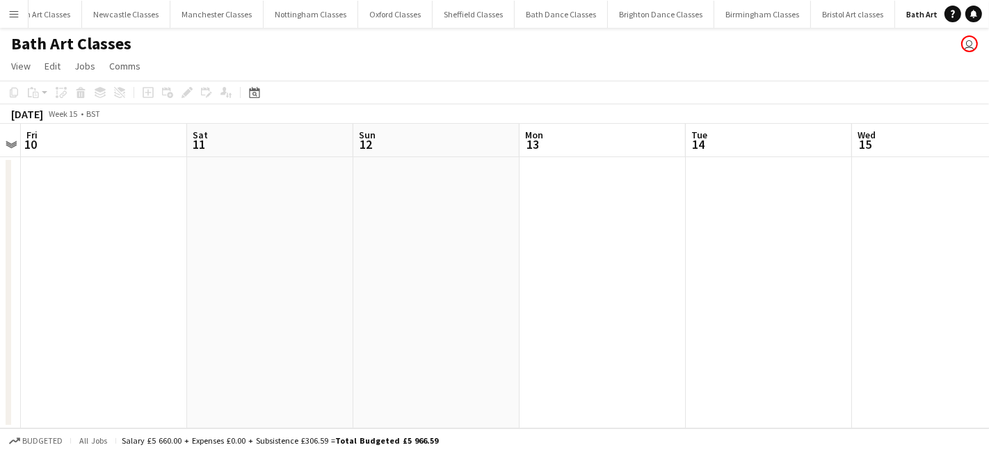
click at [289, 225] on app-date-cell at bounding box center [270, 292] width 166 height 271
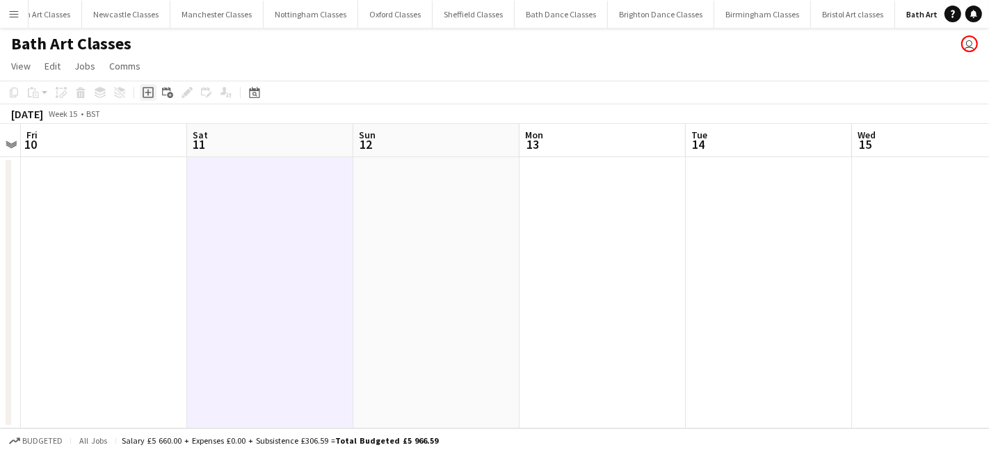
click at [146, 94] on icon "Add job" at bounding box center [148, 92] width 11 height 11
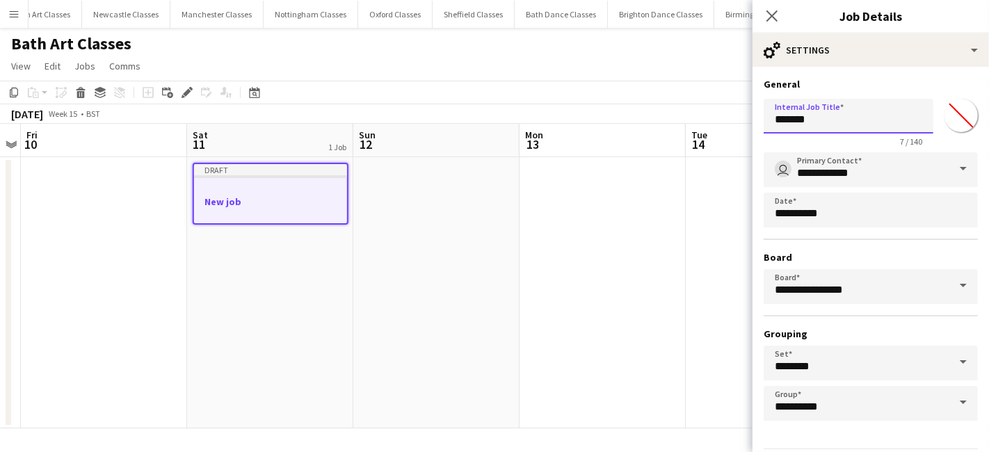
drag, startPoint x: 823, startPoint y: 126, endPoint x: 724, endPoint y: 120, distance: 99.6
click at [727, 120] on body "Menu Boards Boards Boards All jobs Status Workforce Workforce My Workforce Recr…" at bounding box center [494, 226] width 989 height 452
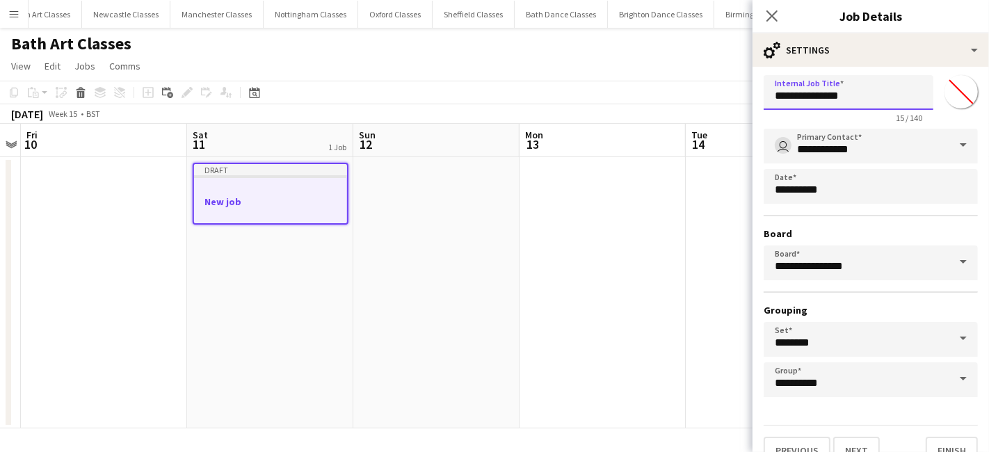
scroll to position [43, 0]
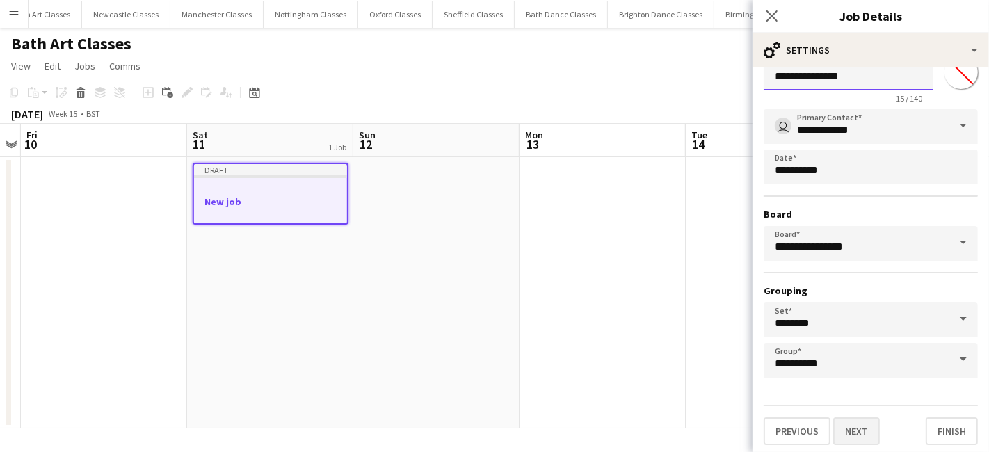
type input "**********"
click at [874, 430] on button "Next" at bounding box center [856, 431] width 47 height 28
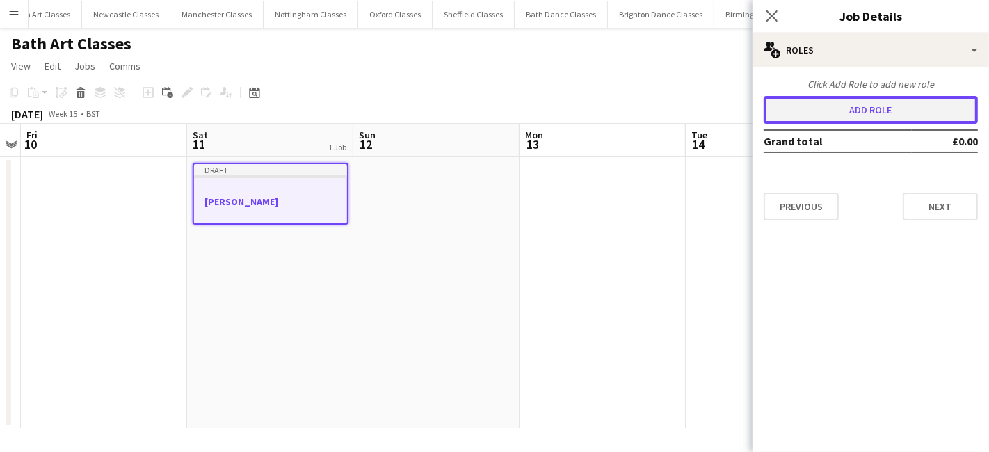
click at [820, 96] on button "Add role" at bounding box center [871, 110] width 214 height 28
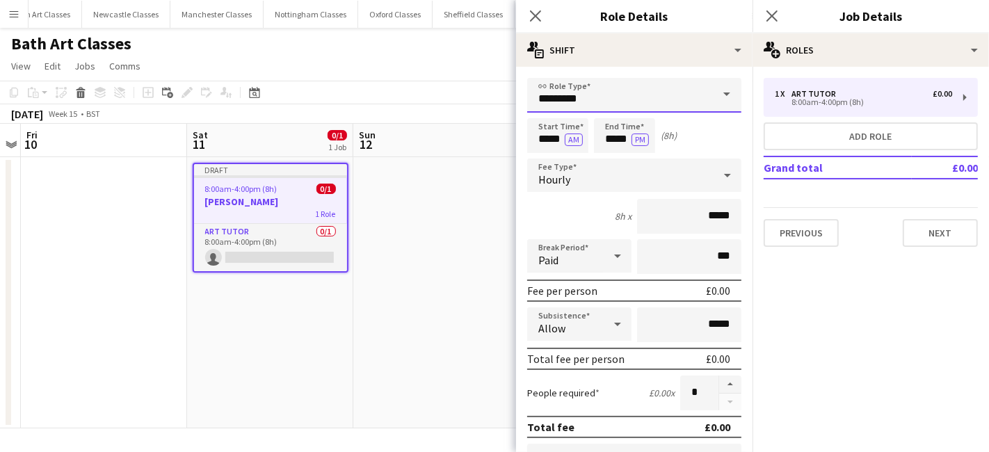
click at [677, 102] on input "*********" at bounding box center [634, 95] width 214 height 35
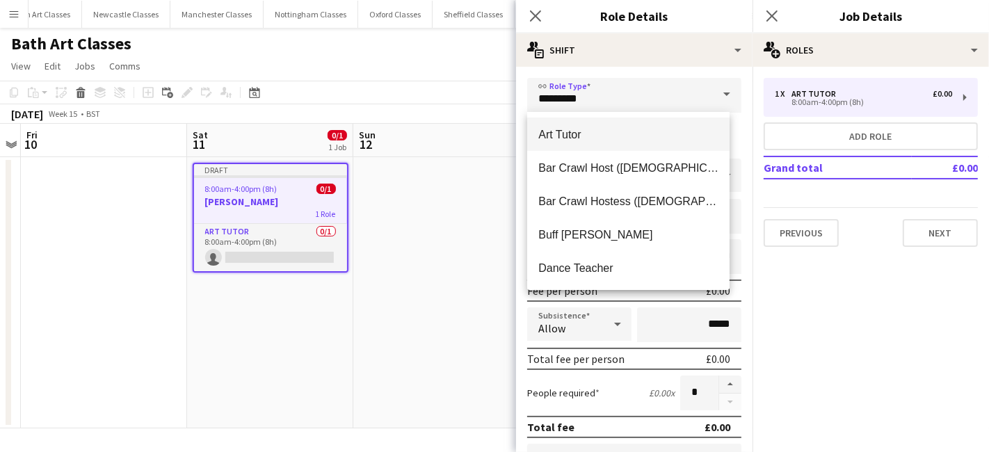
click at [588, 143] on mat-option "Art Tutor" at bounding box center [628, 134] width 202 height 33
type input "******"
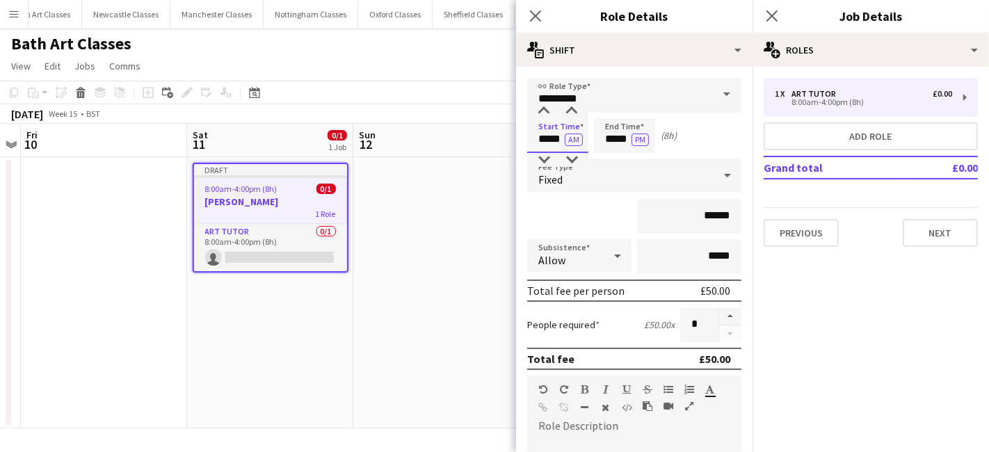
click at [545, 140] on input "*****" at bounding box center [557, 135] width 61 height 35
click at [544, 115] on div at bounding box center [544, 111] width 28 height 14
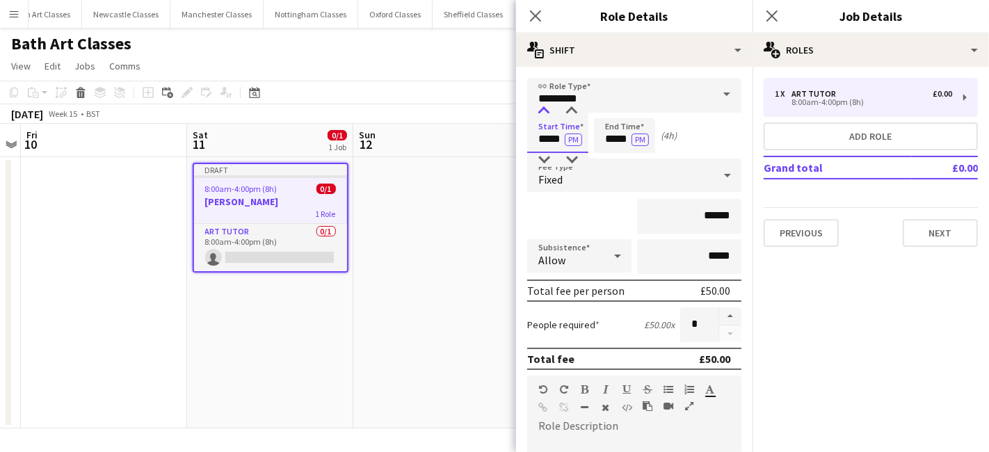
click at [544, 115] on div at bounding box center [544, 111] width 28 height 14
click at [566, 110] on div at bounding box center [572, 111] width 28 height 14
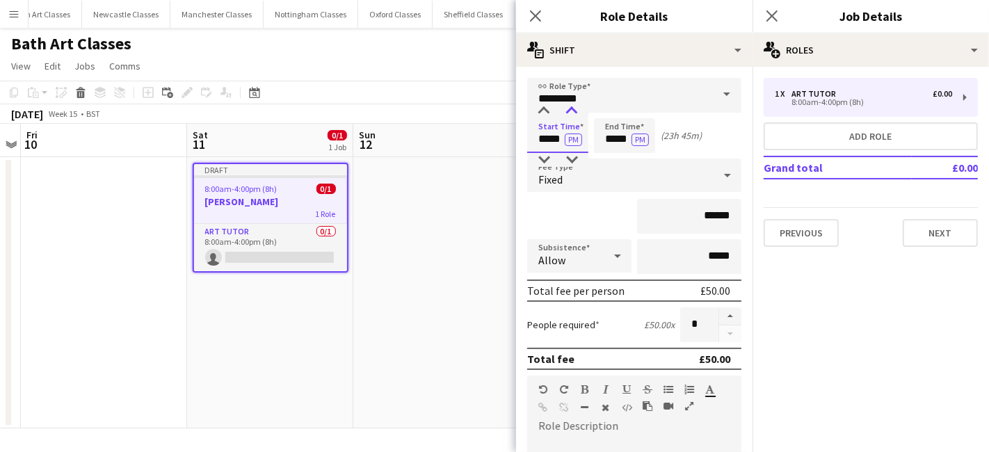
type input "*****"
click at [566, 110] on div at bounding box center [572, 111] width 28 height 14
click at [615, 130] on input "*****" at bounding box center [624, 135] width 61 height 35
click at [613, 115] on div at bounding box center [611, 111] width 28 height 14
type input "*****"
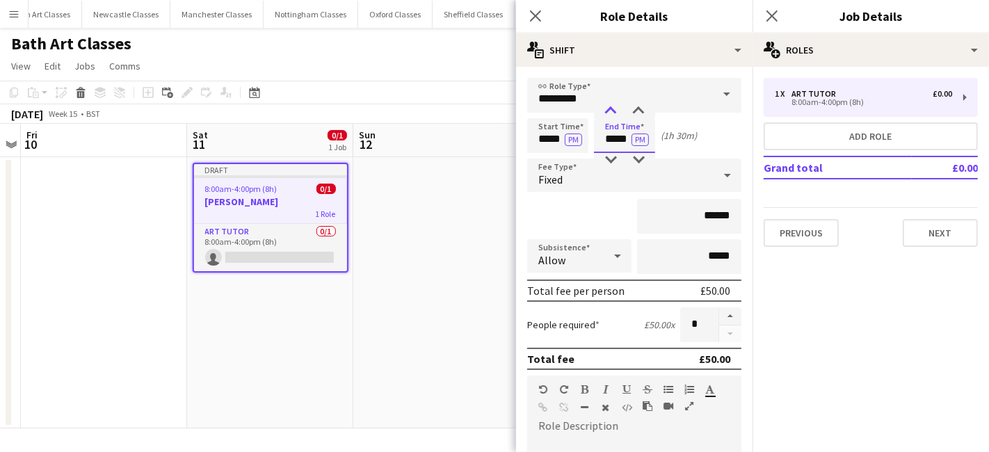
click at [613, 115] on div at bounding box center [611, 111] width 28 height 14
click at [596, 179] on div "Fixed" at bounding box center [620, 175] width 186 height 33
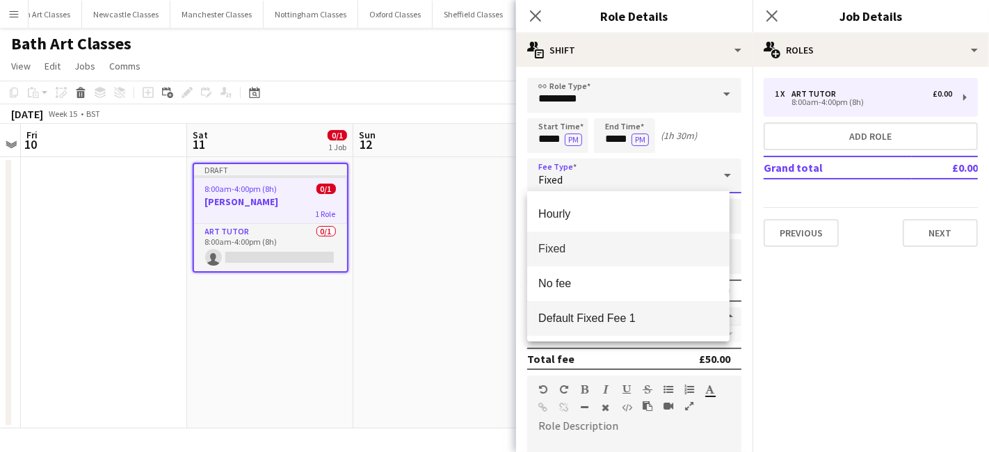
click at [593, 328] on mat-option "Default Fixed Fee 1" at bounding box center [628, 318] width 202 height 35
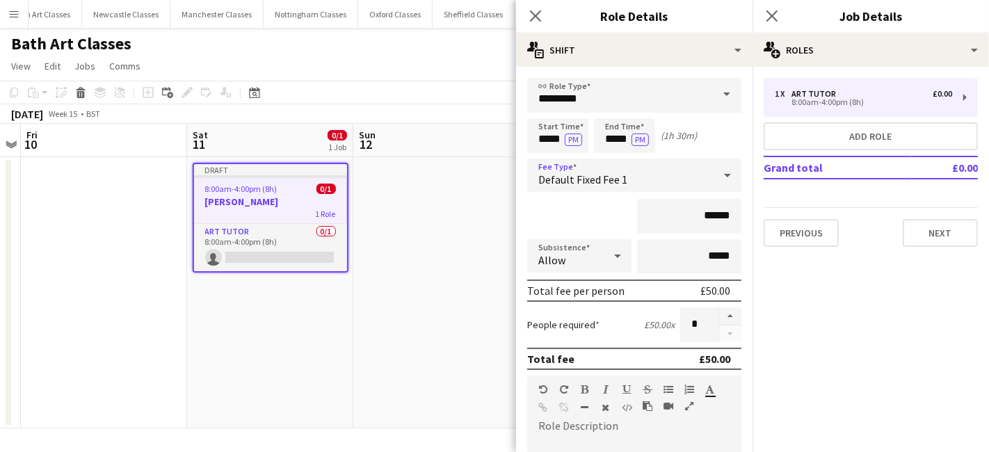
scroll to position [306, 0]
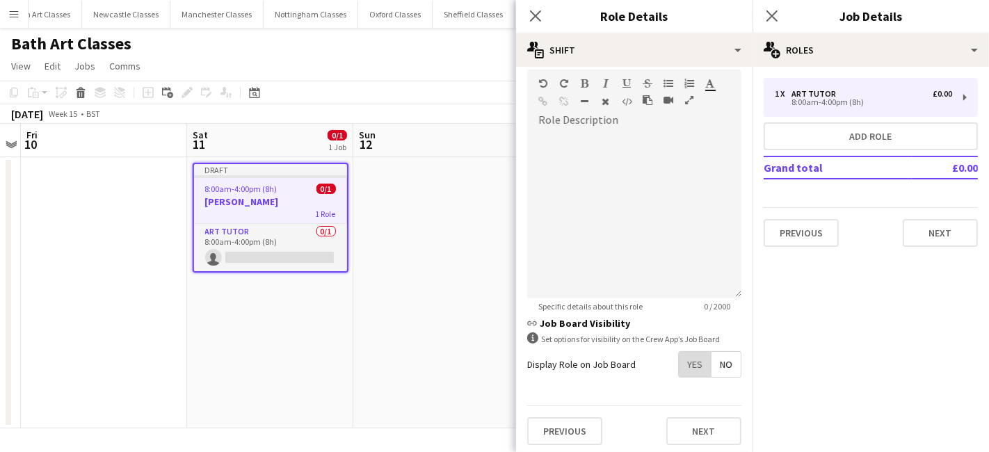
click at [679, 360] on span "Yes" at bounding box center [695, 364] width 32 height 25
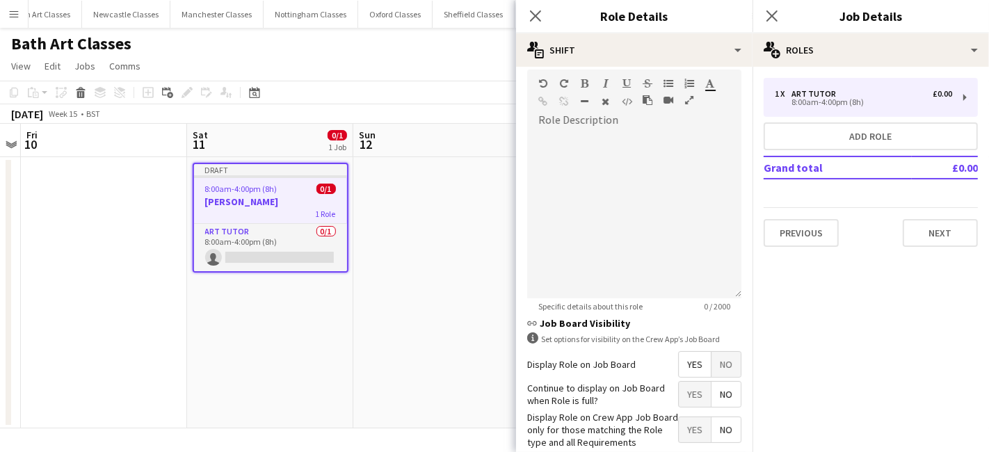
click at [716, 394] on span "No" at bounding box center [725, 394] width 29 height 25
click at [693, 424] on span "Yes" at bounding box center [695, 429] width 32 height 25
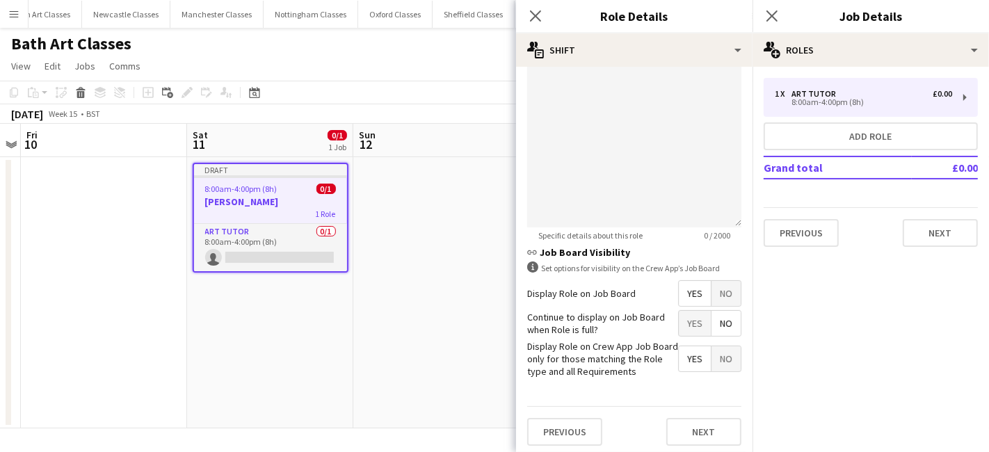
click at [686, 412] on div "Previous Next" at bounding box center [634, 431] width 214 height 51
click at [691, 426] on button "Next" at bounding box center [703, 432] width 75 height 28
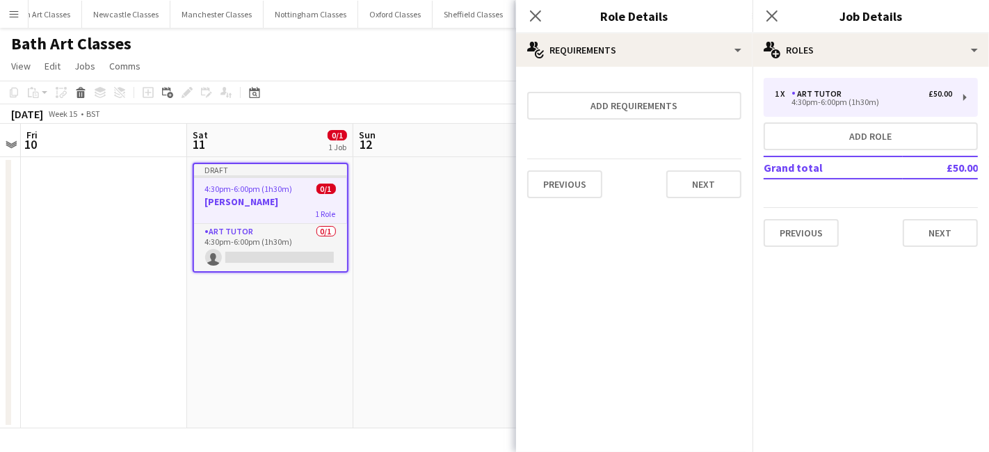
scroll to position [0, 0]
click at [724, 173] on button "Next" at bounding box center [703, 184] width 75 height 28
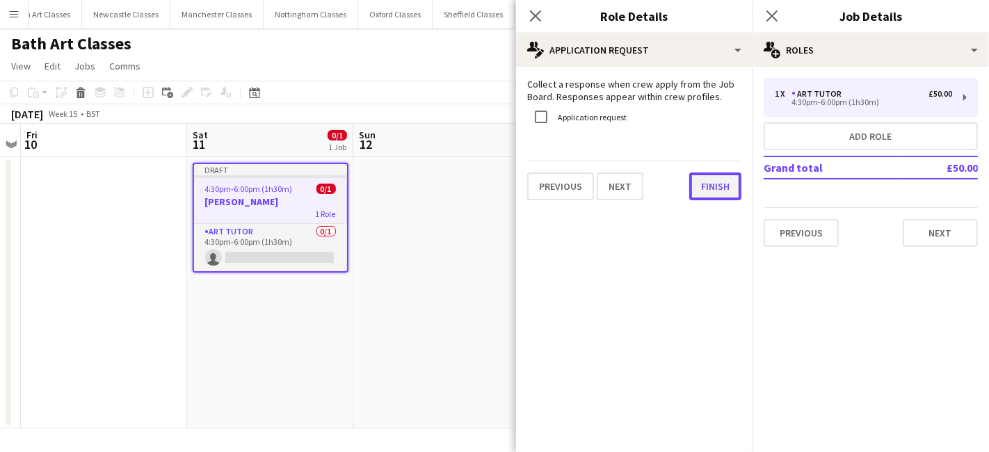
click at [719, 188] on button "Finish" at bounding box center [715, 186] width 52 height 28
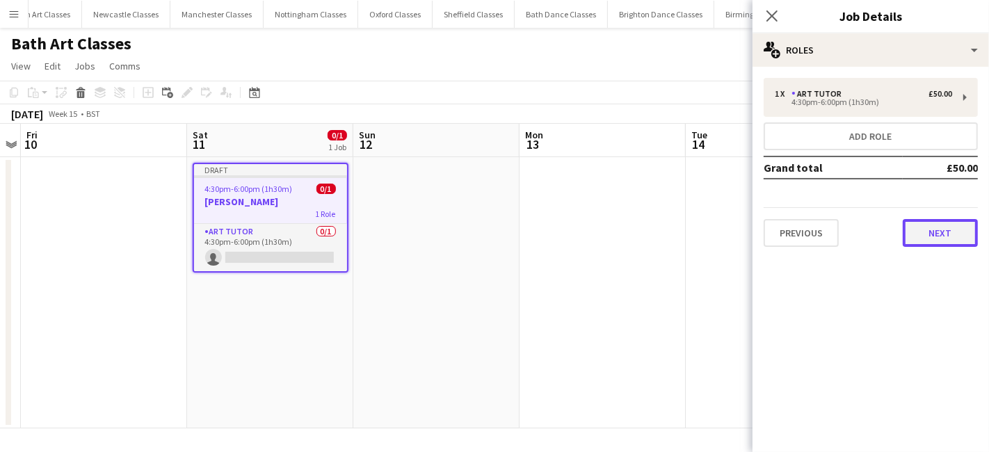
click at [944, 226] on button "Next" at bounding box center [940, 233] width 75 height 28
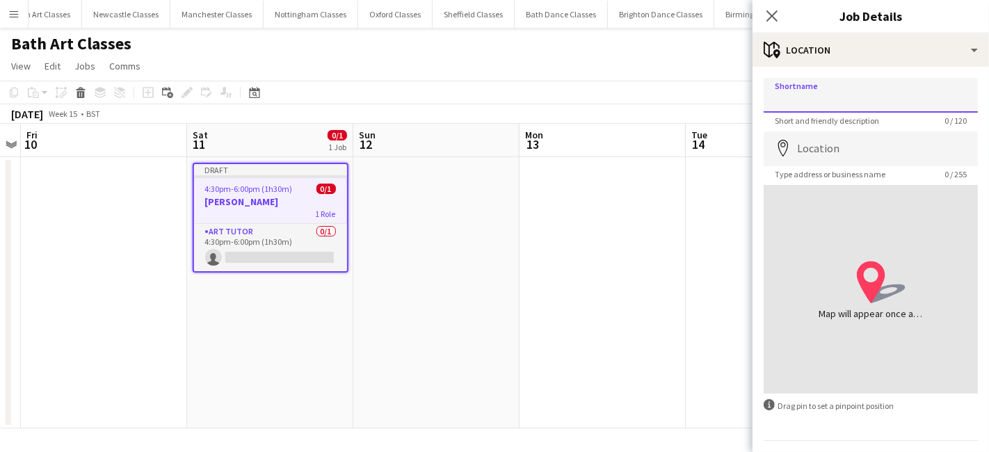
click at [776, 97] on input "Shortname" at bounding box center [871, 95] width 214 height 35
type input "**********"
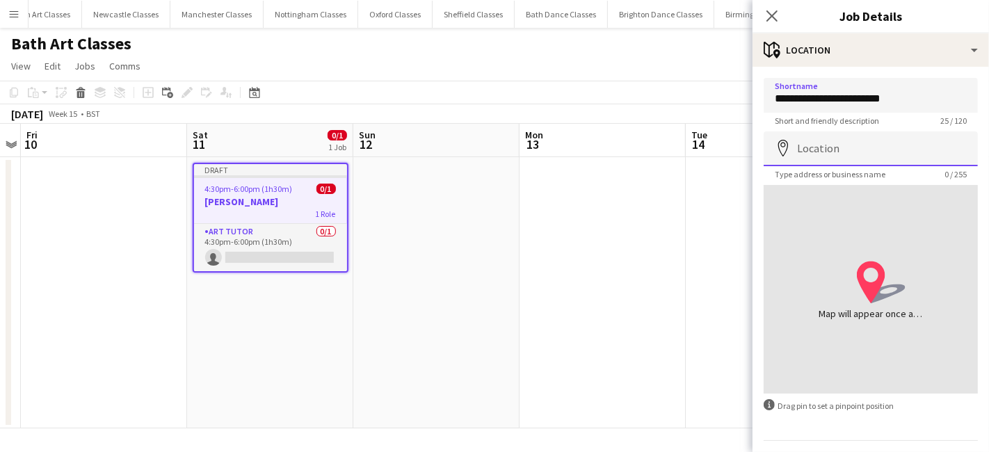
click at [852, 155] on input "Location" at bounding box center [871, 148] width 214 height 35
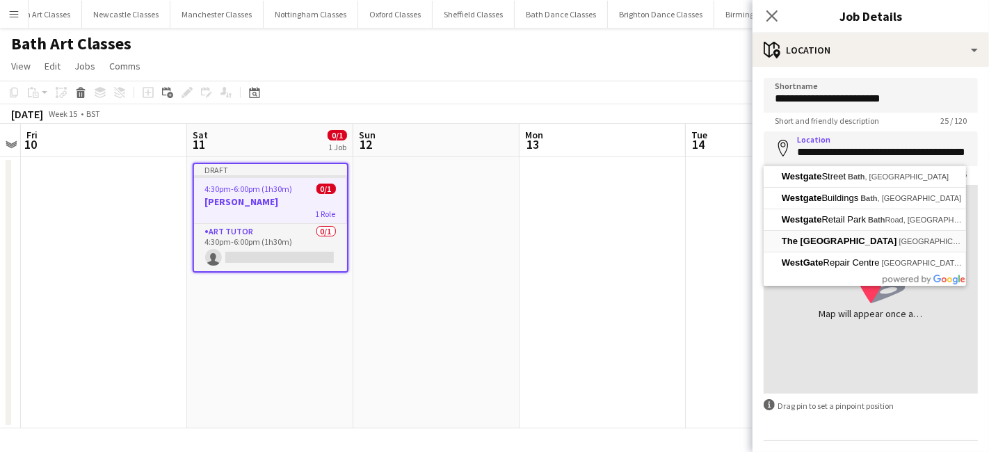
type input "**********"
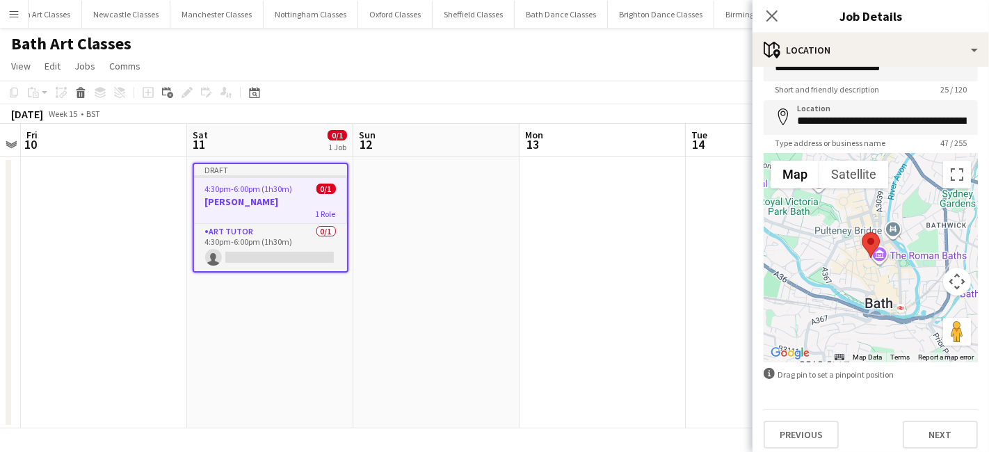
scroll to position [37, 0]
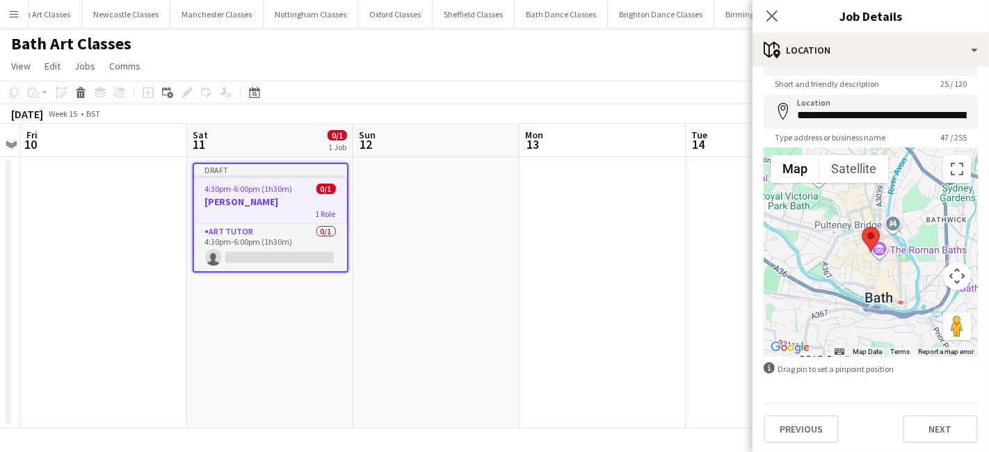
drag, startPoint x: 937, startPoint y: 444, endPoint x: 926, endPoint y: 412, distance: 34.1
click at [937, 444] on div "**********" at bounding box center [870, 242] width 236 height 424
click at [926, 412] on div "Previous Next" at bounding box center [871, 423] width 214 height 40
click at [914, 435] on button "Next" at bounding box center [940, 429] width 75 height 28
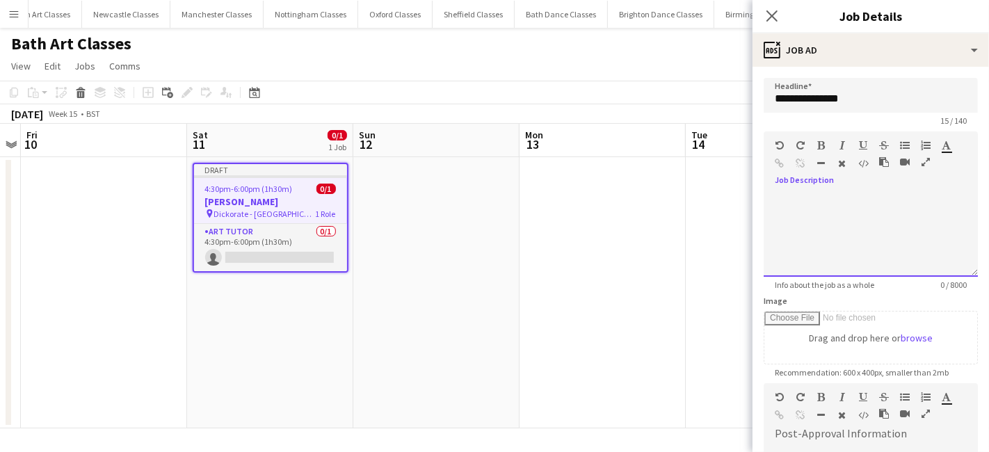
click at [804, 193] on div at bounding box center [871, 234] width 214 height 83
click at [782, 212] on div at bounding box center [871, 234] width 214 height 83
paste div
click at [681, 243] on app-date-cell at bounding box center [602, 292] width 166 height 271
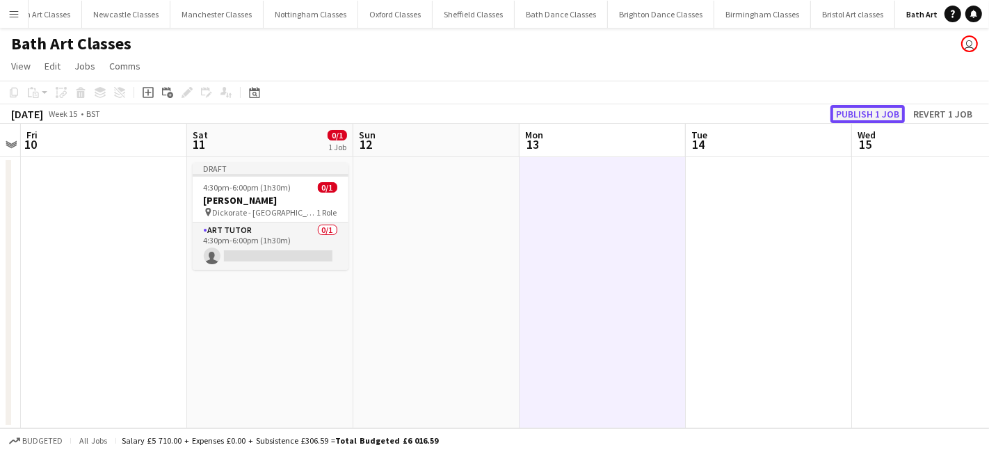
click at [854, 113] on button "Publish 1 job" at bounding box center [867, 114] width 74 height 18
